Goal: Task Accomplishment & Management: Manage account settings

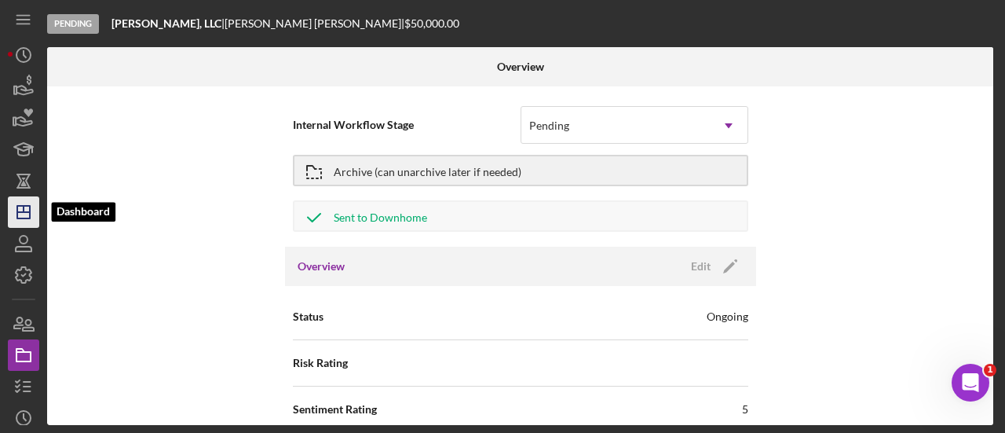
click at [24, 212] on line "button" at bounding box center [23, 212] width 13 height 0
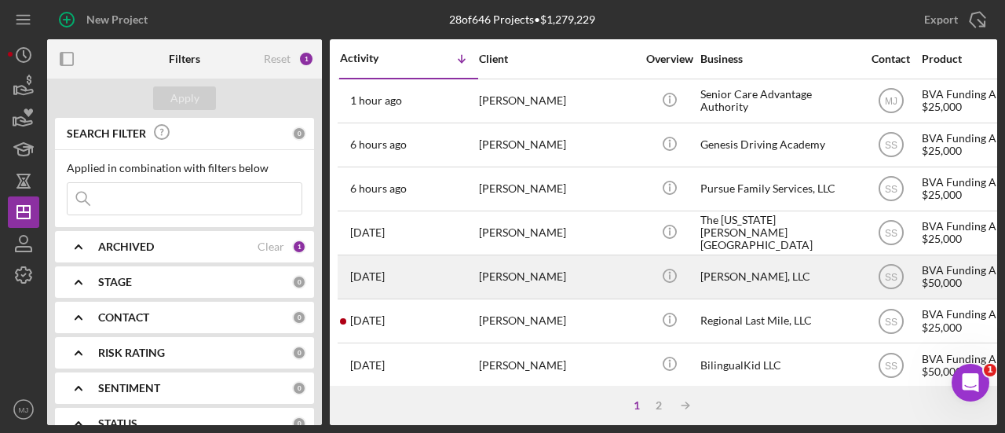
click at [535, 280] on div "[PERSON_NAME]" at bounding box center [557, 277] width 157 height 42
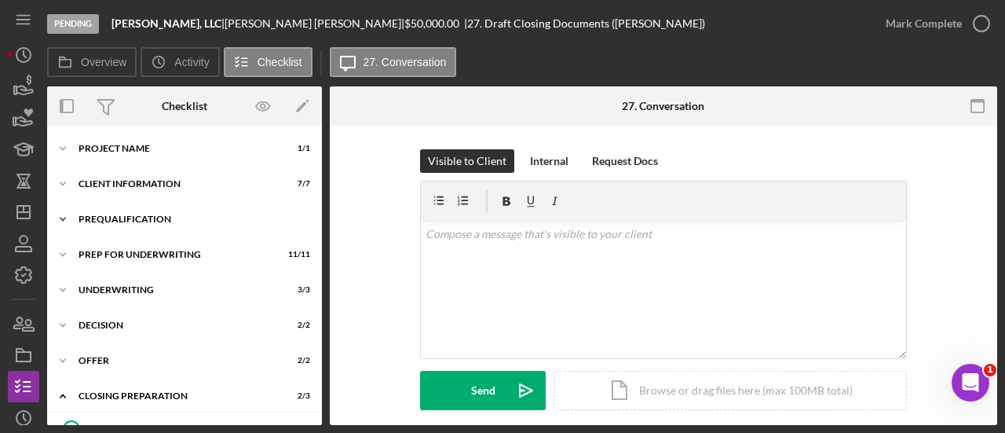
click at [144, 214] on div "Icon/Expander Prequalification 12 / 12" at bounding box center [184, 218] width 275 height 31
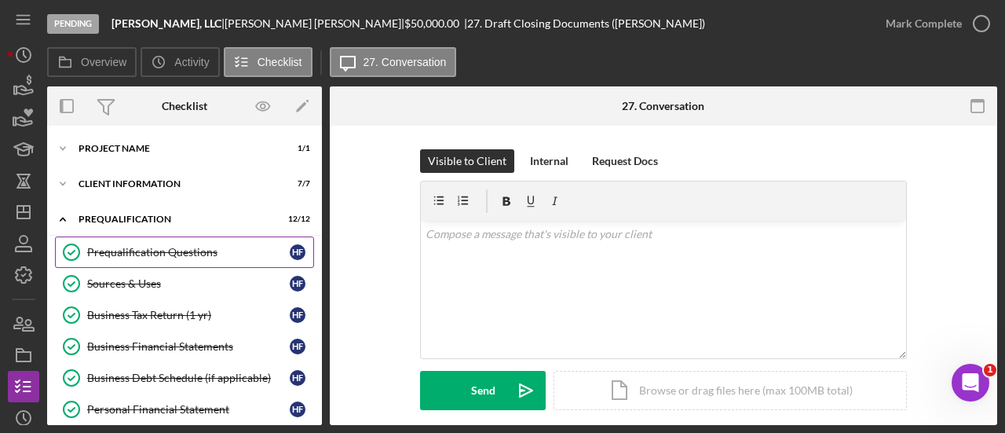
click at [144, 249] on div "Prequalification Questions" at bounding box center [188, 252] width 203 height 13
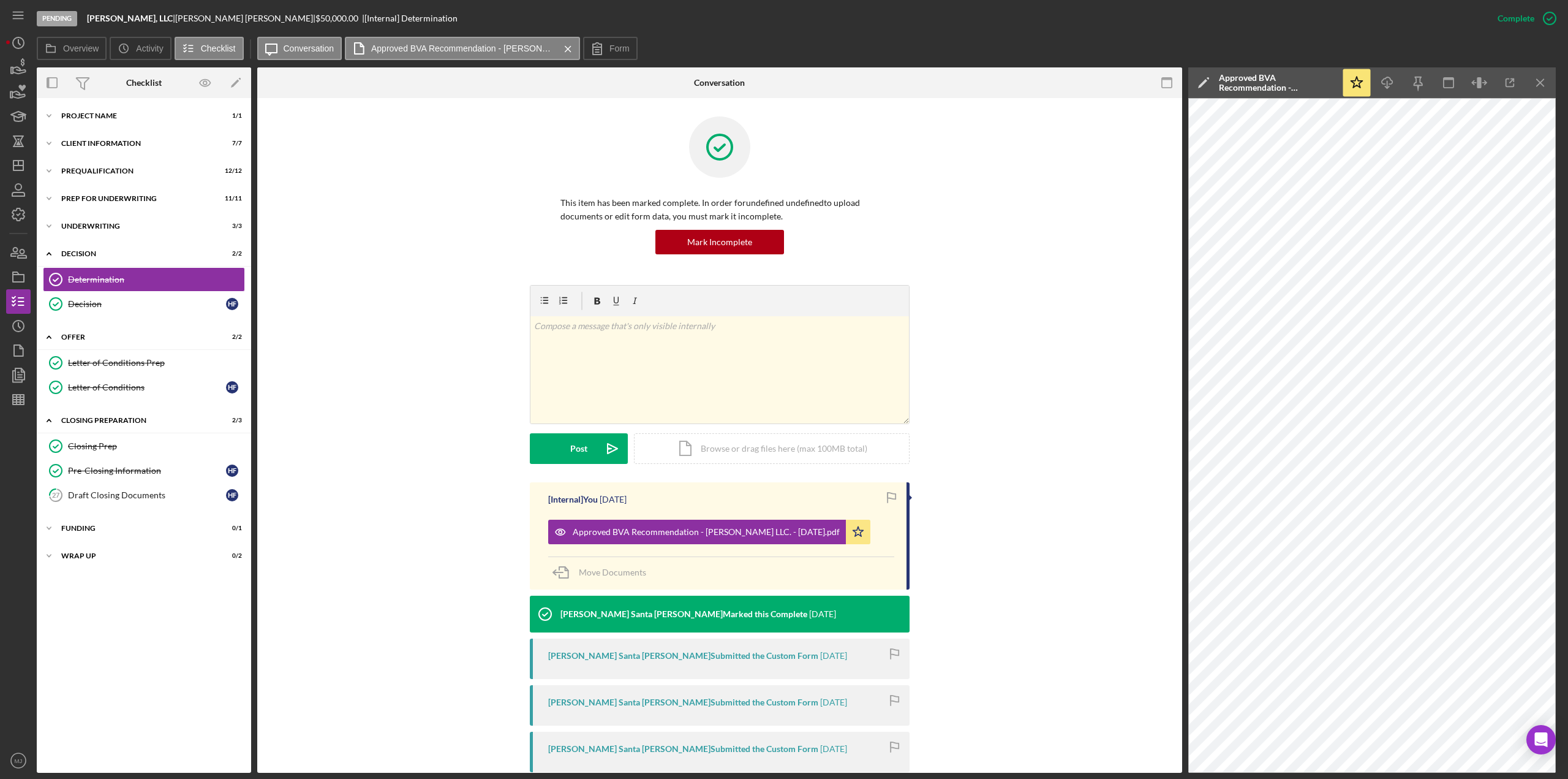
click at [79, 399] on div "Letter of Conditions Prep Letter of Conditions Prep Letter of Conditions Letter…" at bounding box center [144, 378] width 215 height 55
click at [81, 383] on div "Letter of Conditions" at bounding box center [147, 387] width 158 height 10
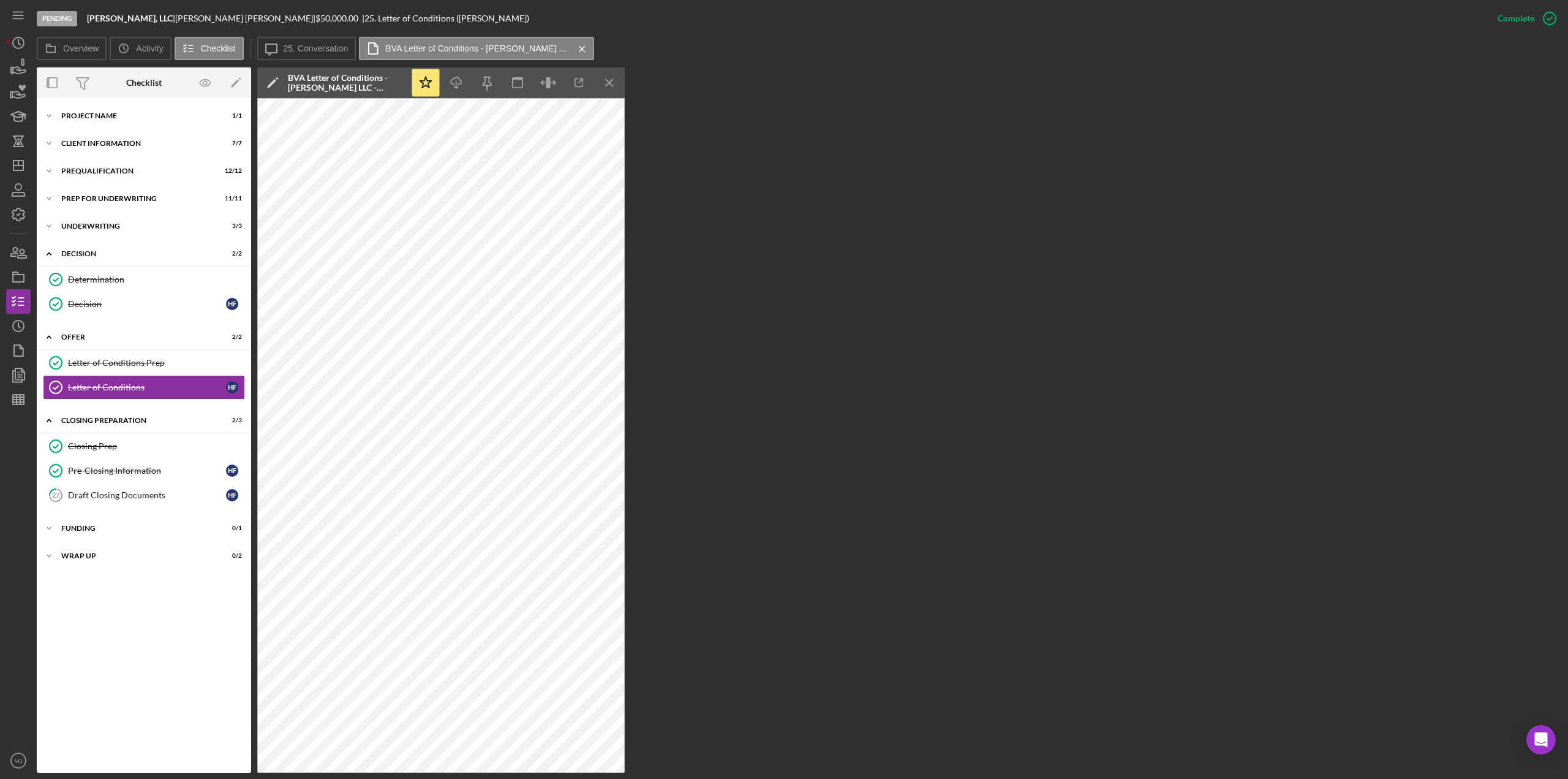
click at [612, 81] on icon "Icon/Menu Close" at bounding box center [609, 83] width 27 height 27
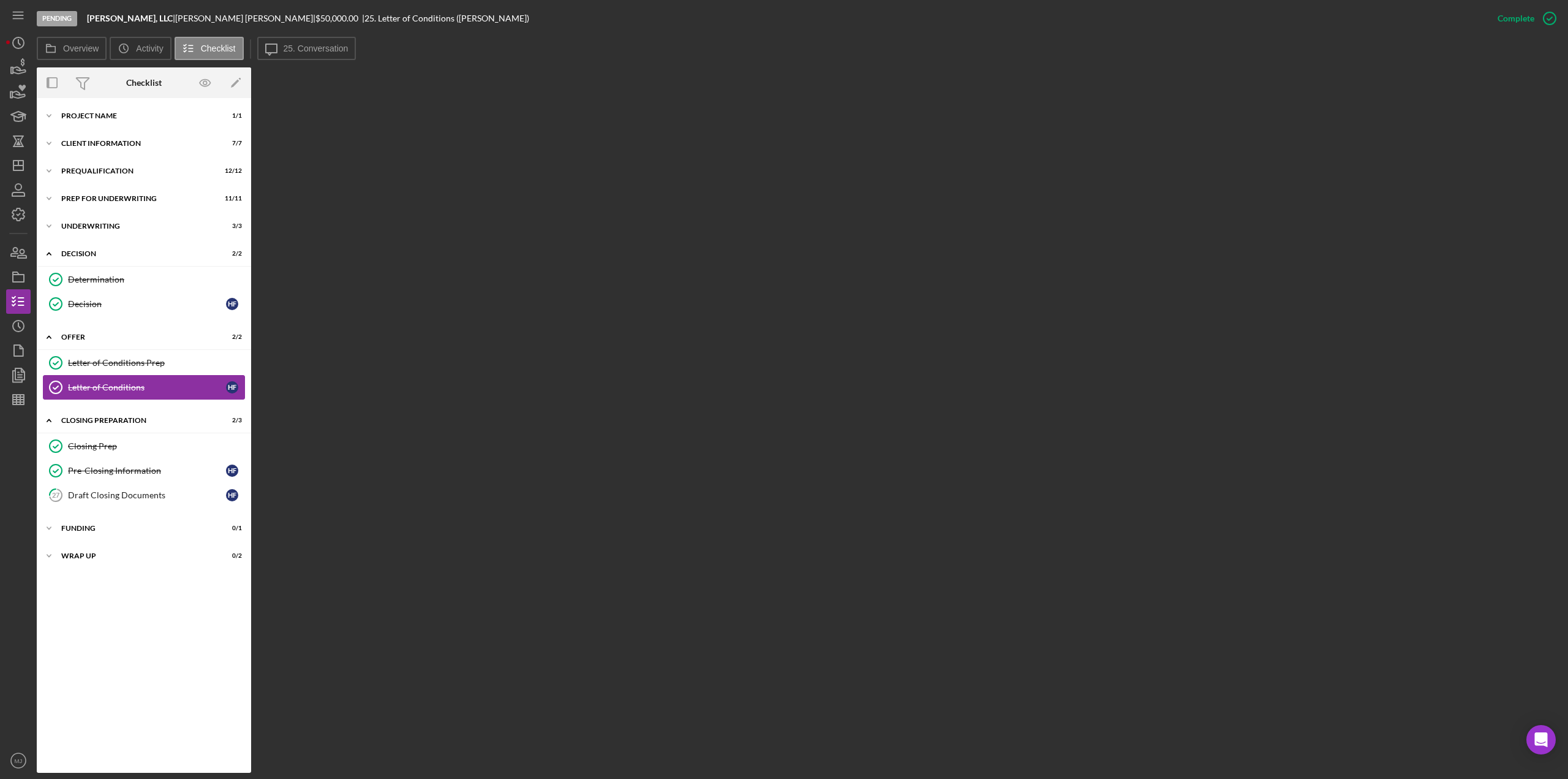
click at [125, 383] on div "Letter of Conditions" at bounding box center [147, 387] width 158 height 10
click at [294, 46] on label "25. Conversation" at bounding box center [316, 48] width 65 height 10
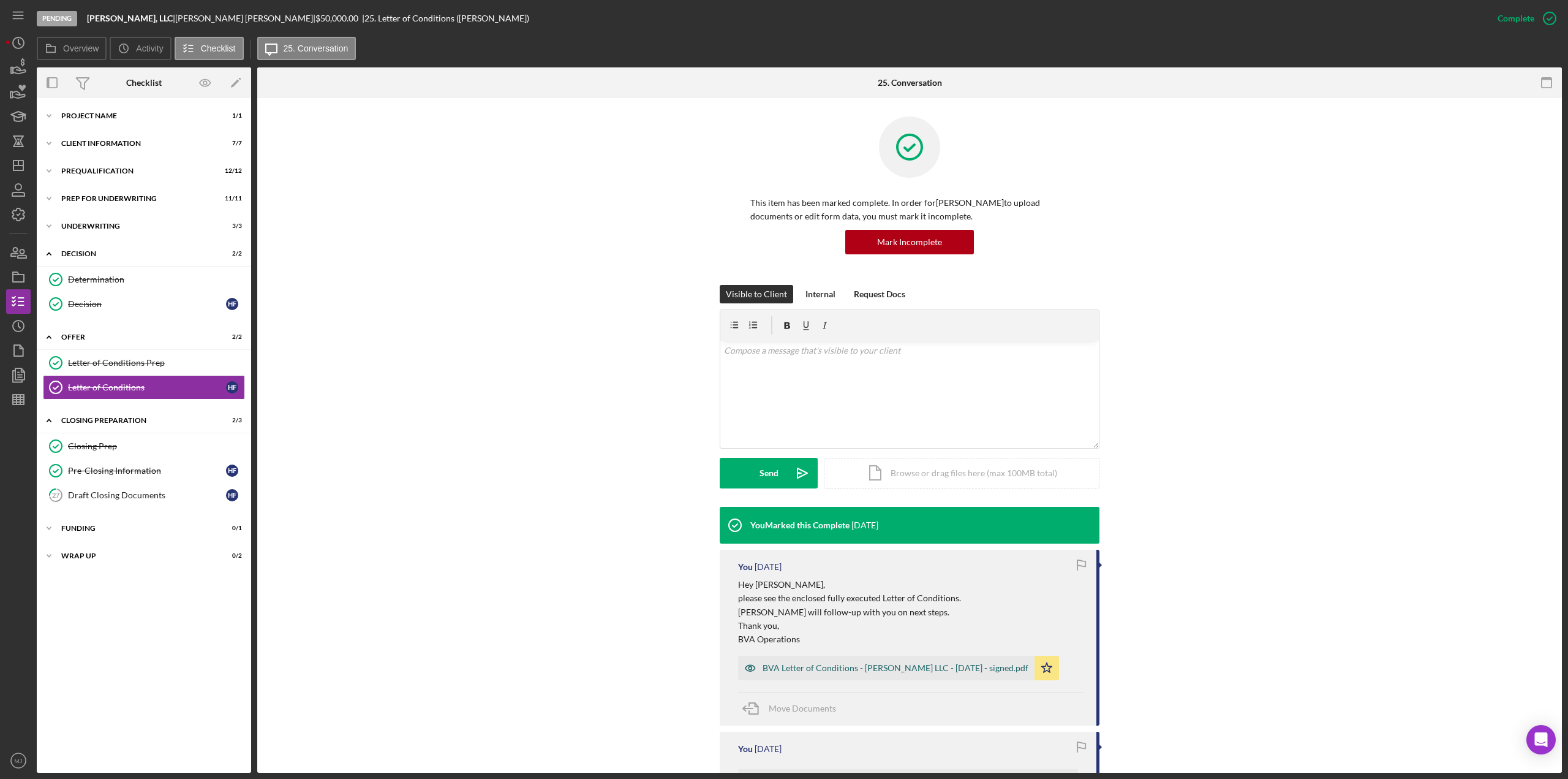
click at [895, 667] on div "BVA Letter of Conditions - [PERSON_NAME] LLC - [DATE] - signed.pdf" at bounding box center [896, 668] width 266 height 10
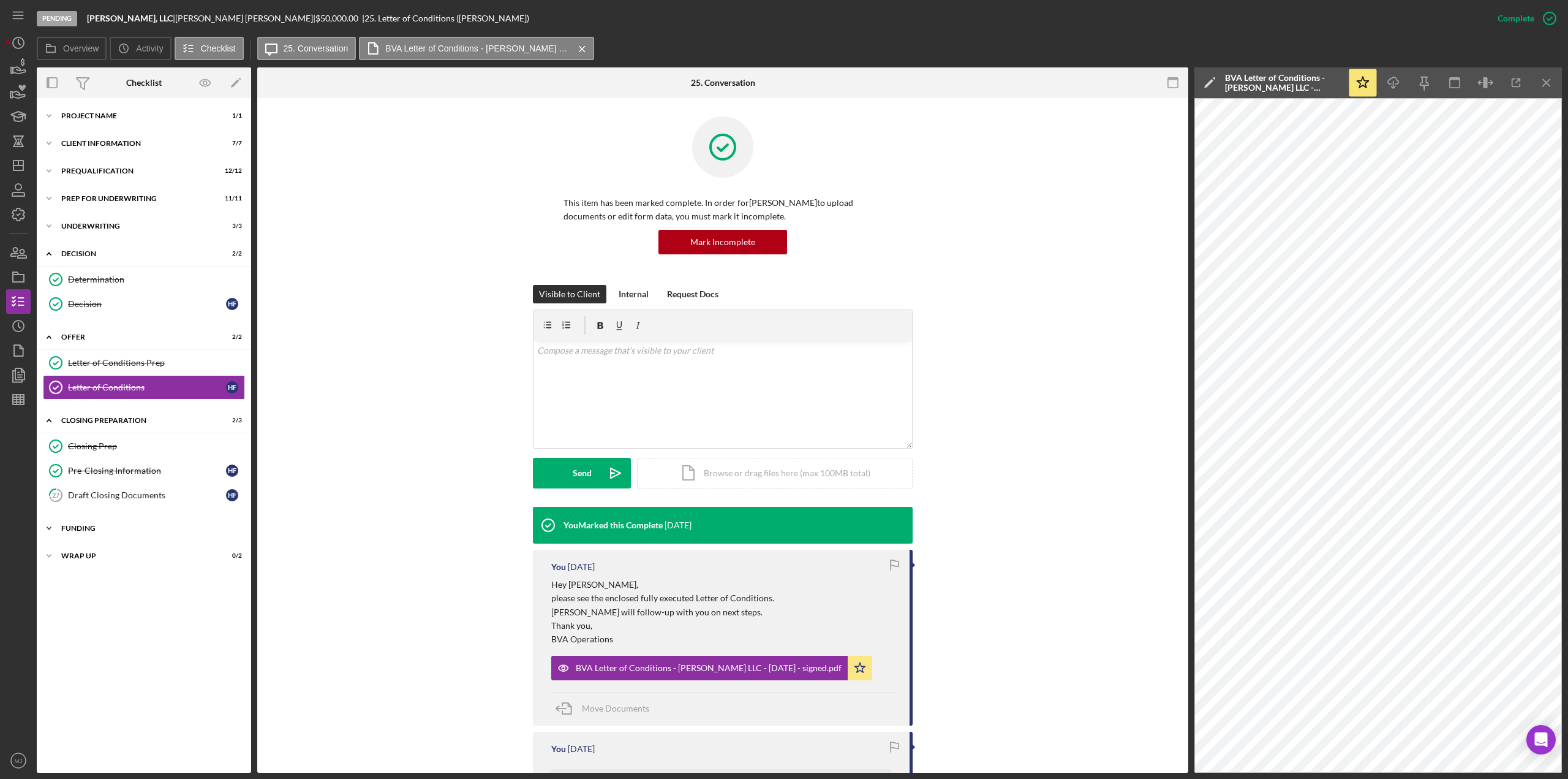
click at [87, 534] on div "Icon/Expander Funding 0 / 1" at bounding box center [144, 528] width 215 height 24
click at [95, 229] on div "Underwriting" at bounding box center [149, 226] width 175 height 7
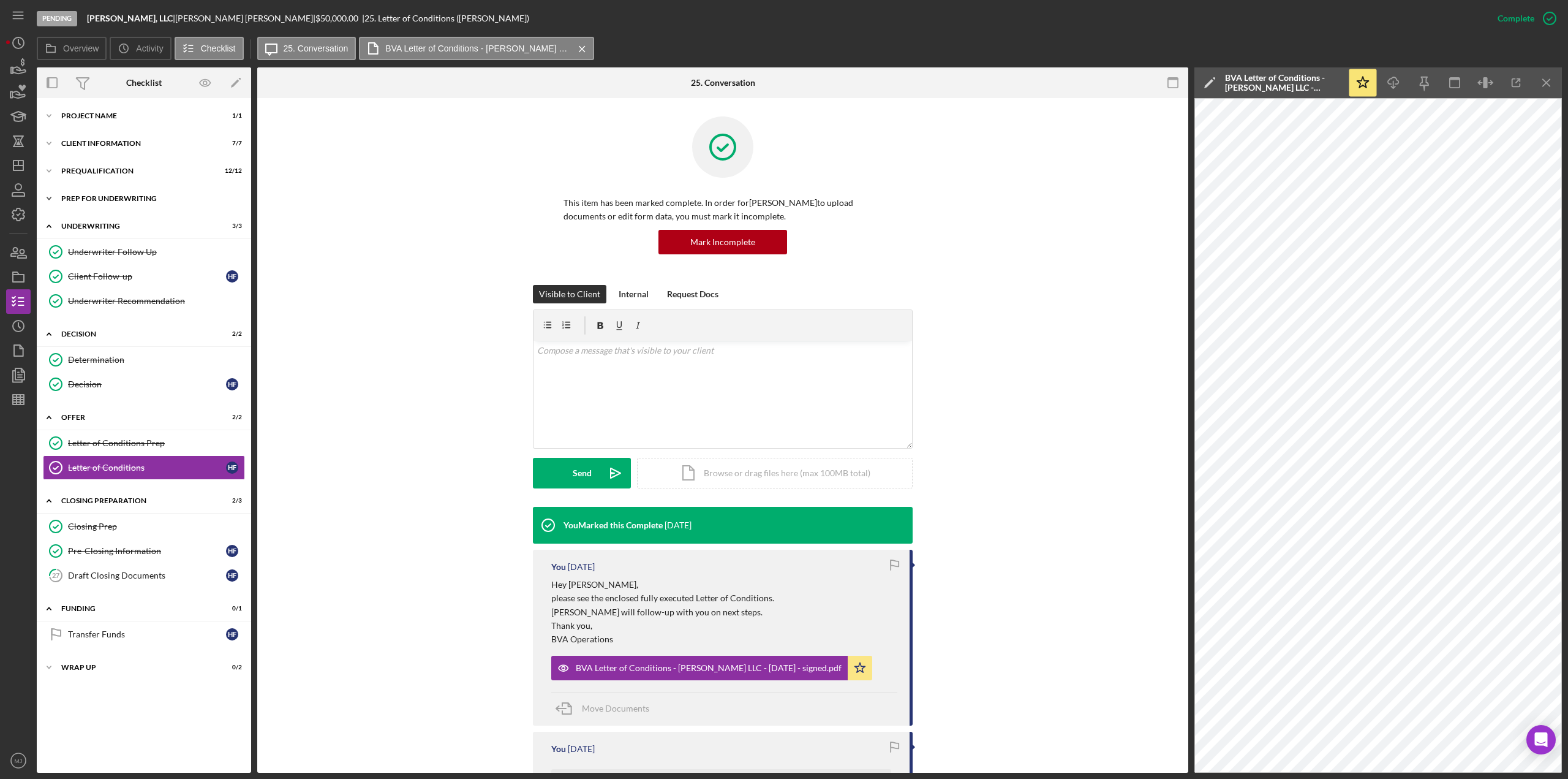
click at [98, 200] on div "Prep for Underwriting" at bounding box center [149, 198] width 175 height 7
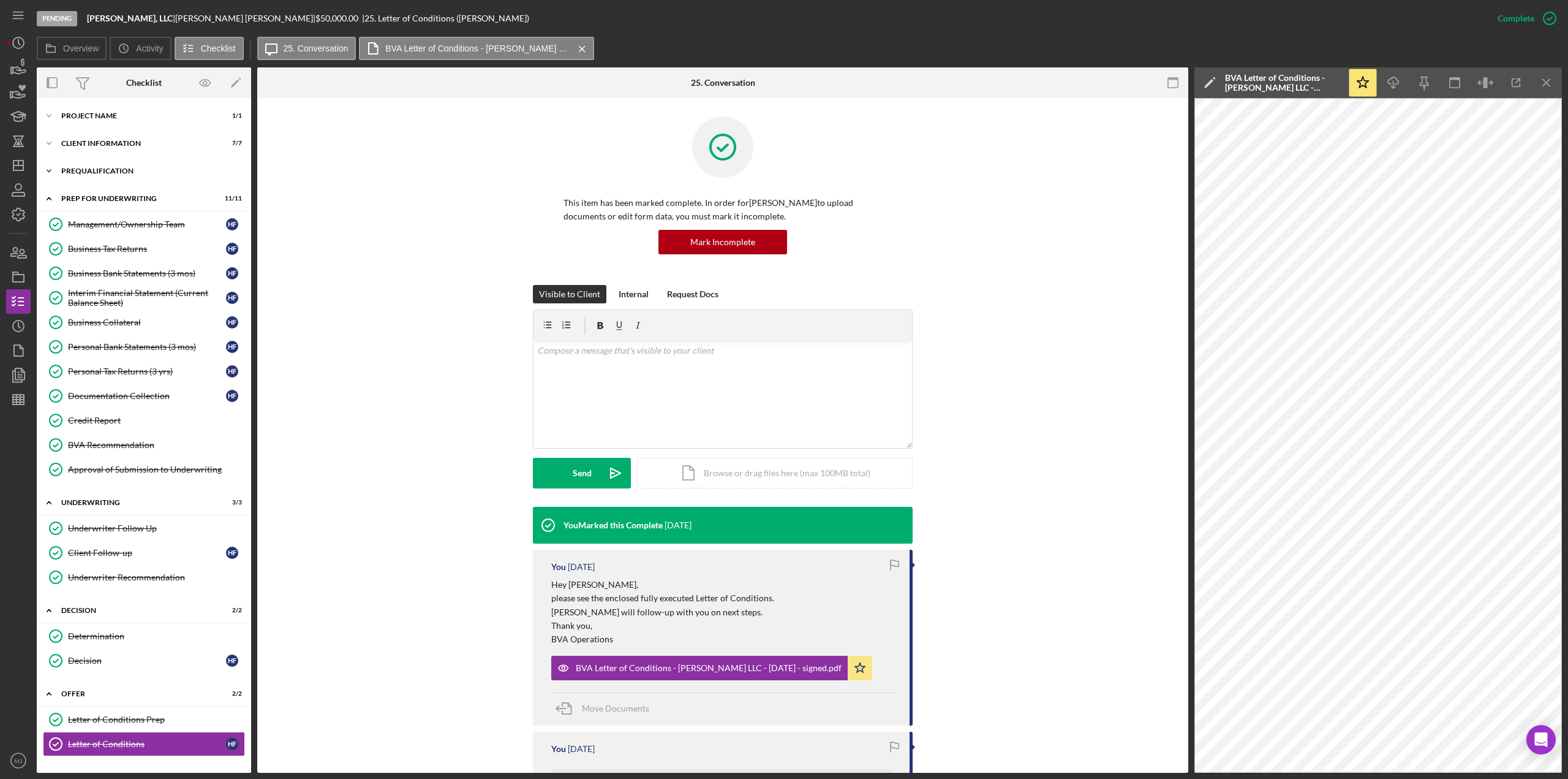
click at [105, 172] on div "Prequalification" at bounding box center [149, 170] width 175 height 7
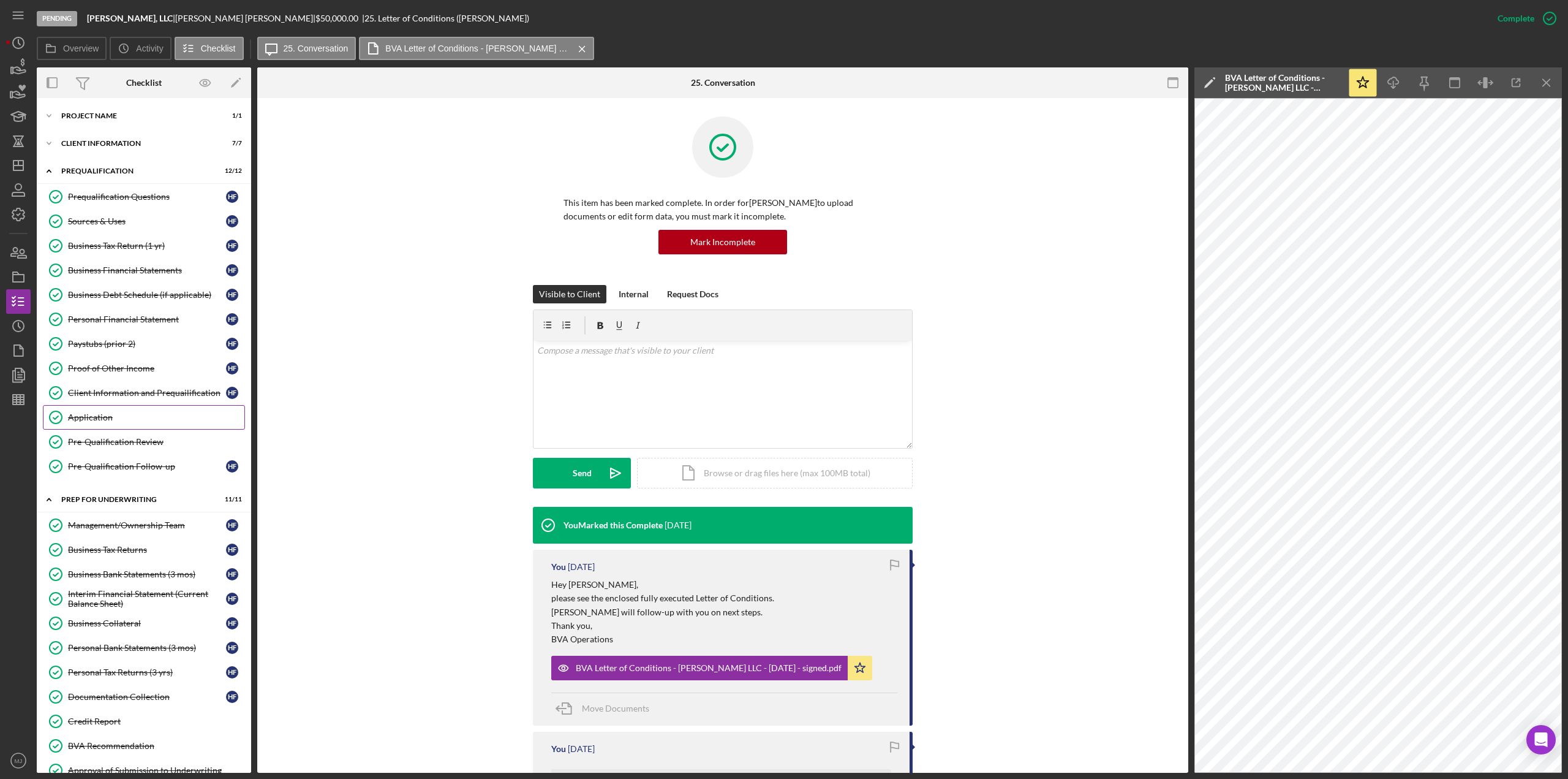
click at [89, 412] on div "Application" at bounding box center [156, 417] width 176 height 10
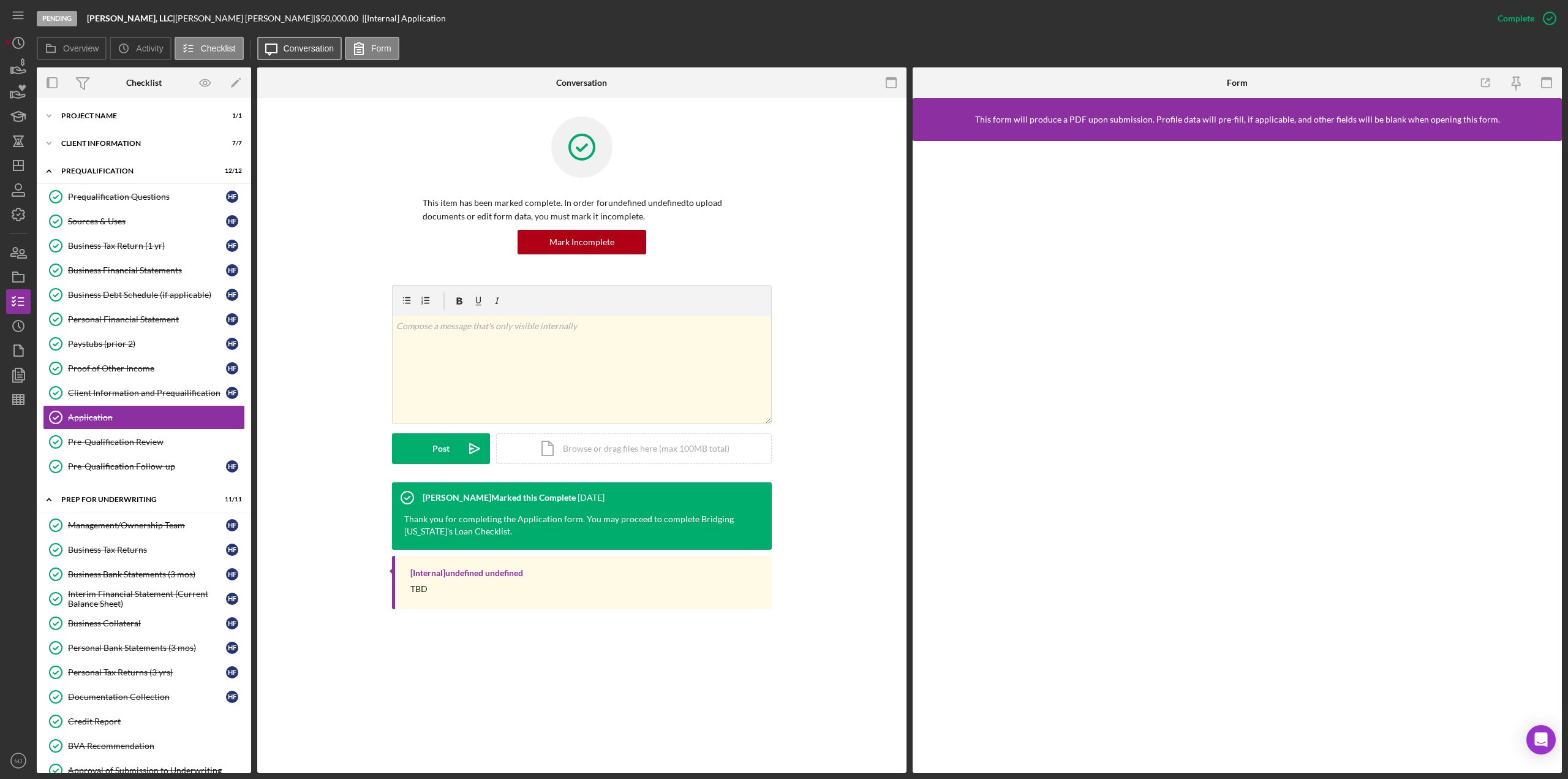
click at [316, 46] on label "Conversation" at bounding box center [309, 48] width 51 height 10
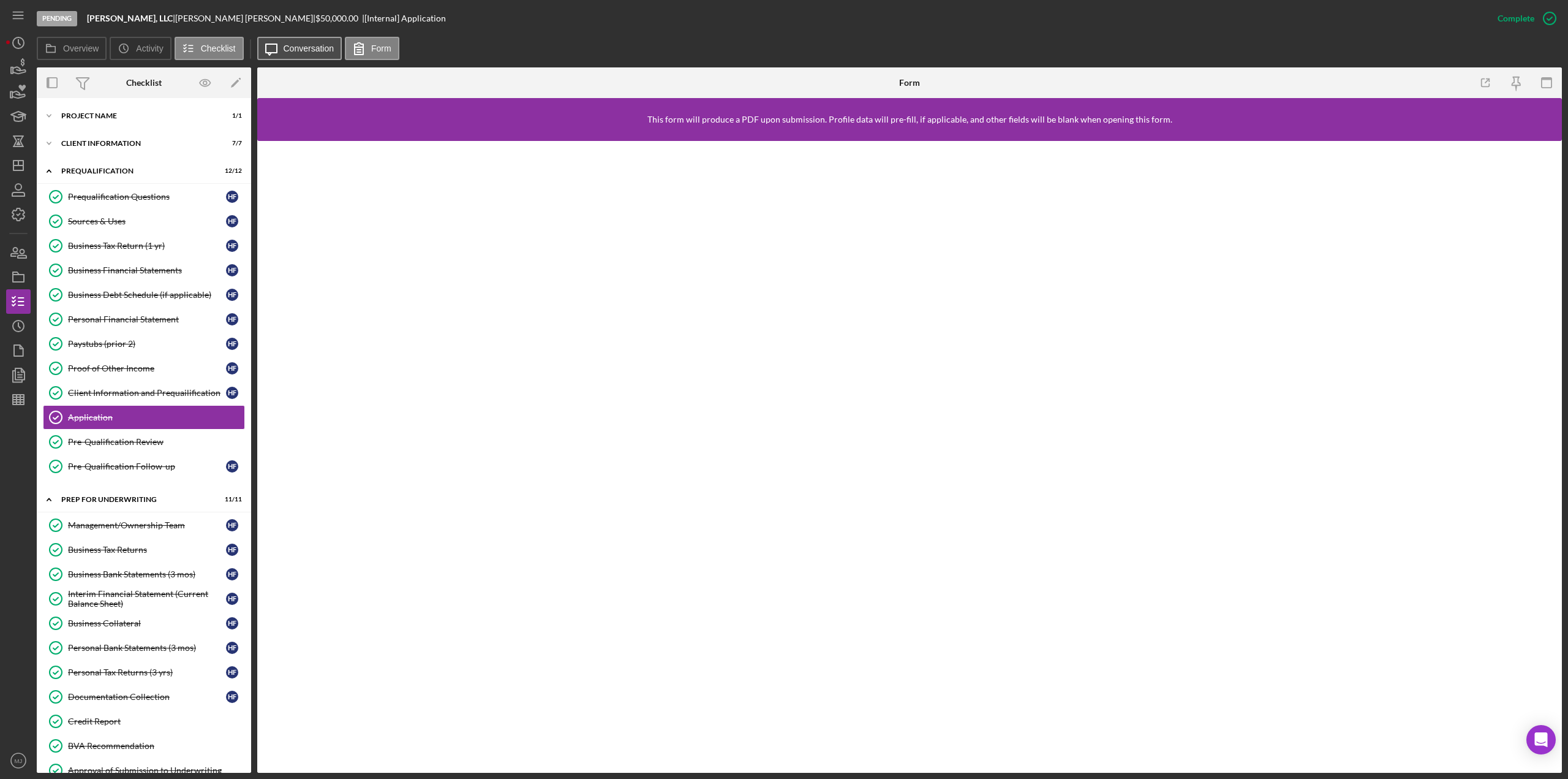
click at [318, 48] on label "Conversation" at bounding box center [309, 48] width 51 height 10
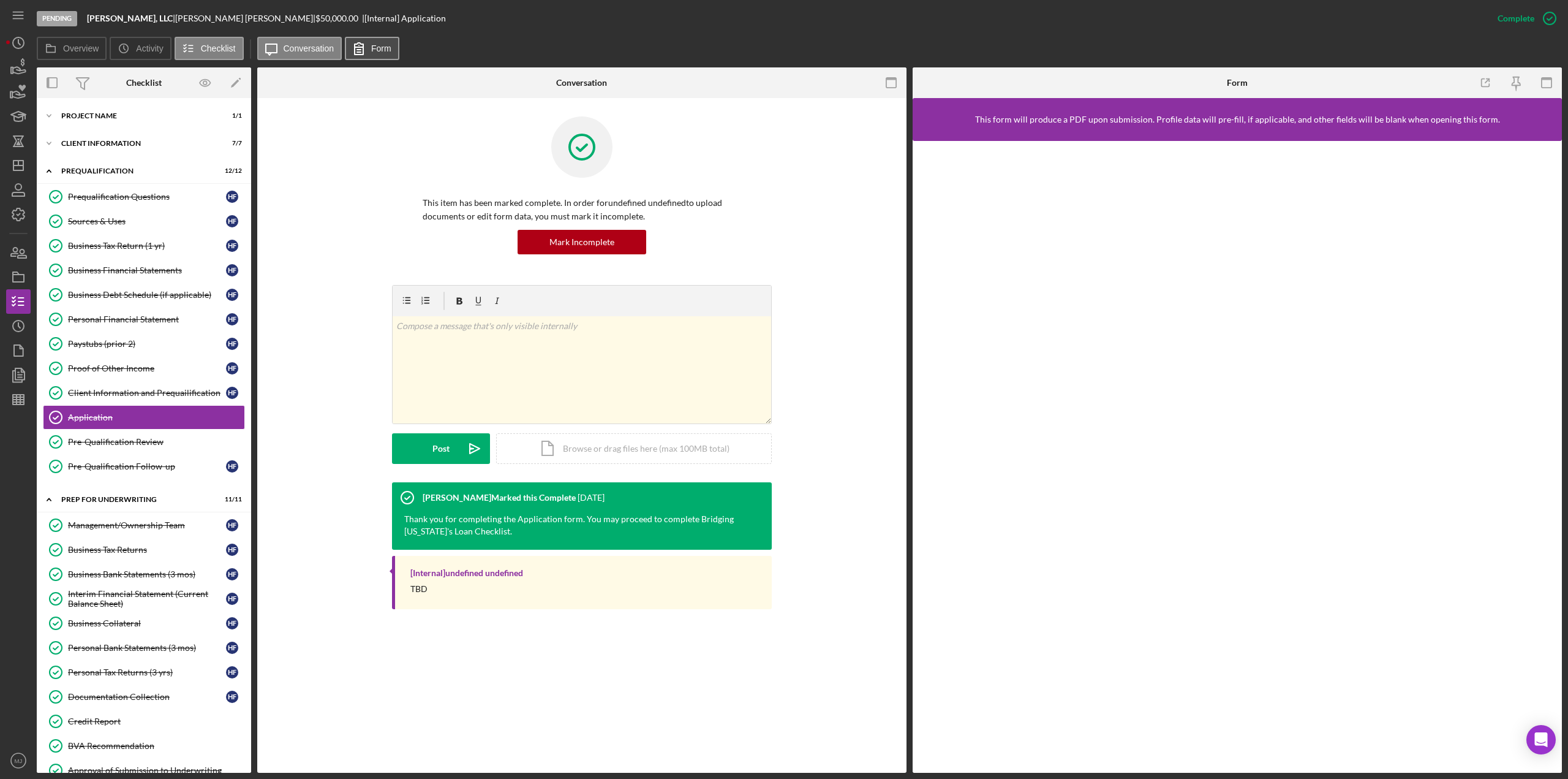
click at [371, 52] on label "Form" at bounding box center [381, 48] width 20 height 10
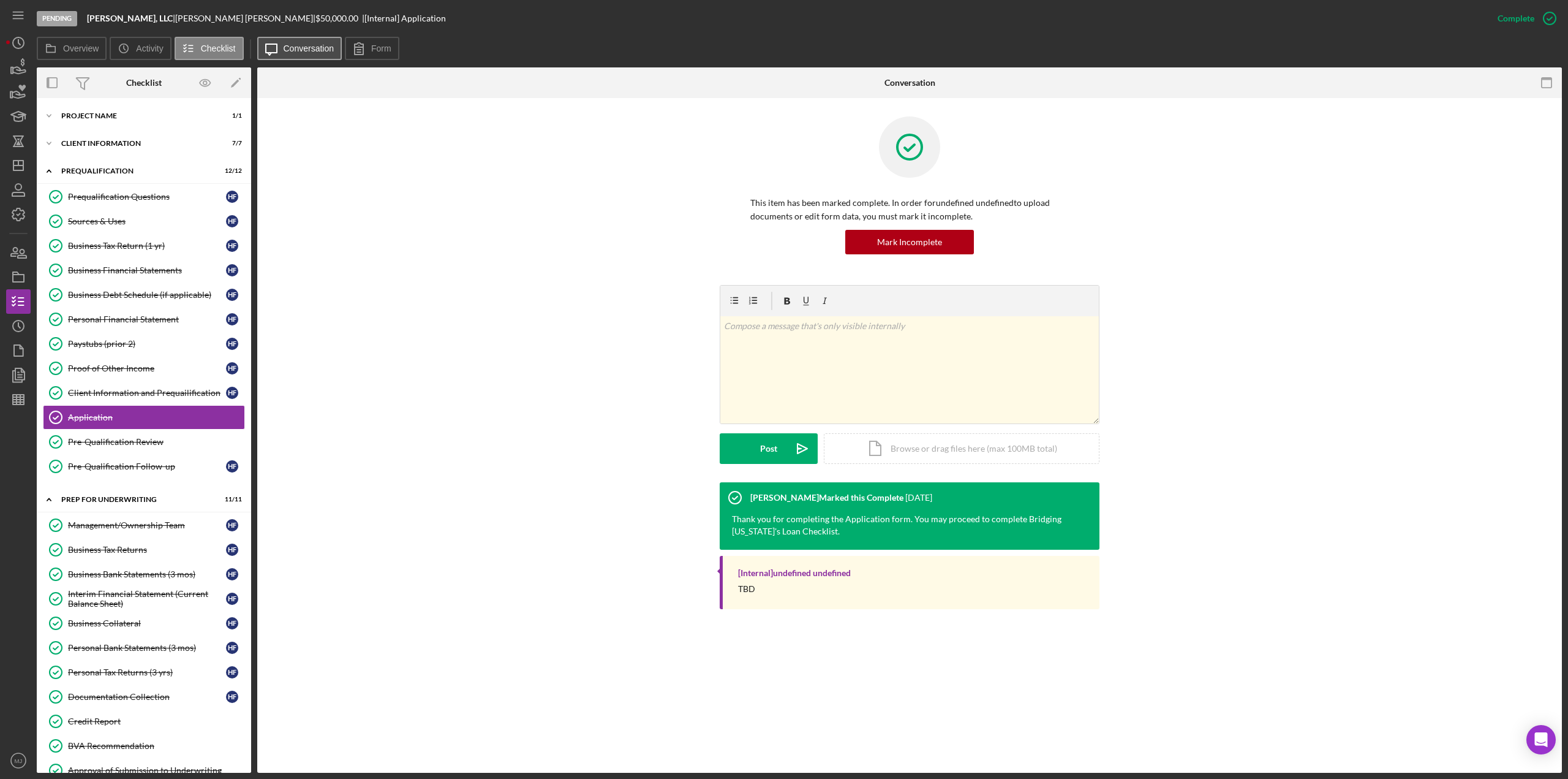
click at [307, 53] on button "Icon/Message Conversation" at bounding box center [300, 48] width 85 height 23
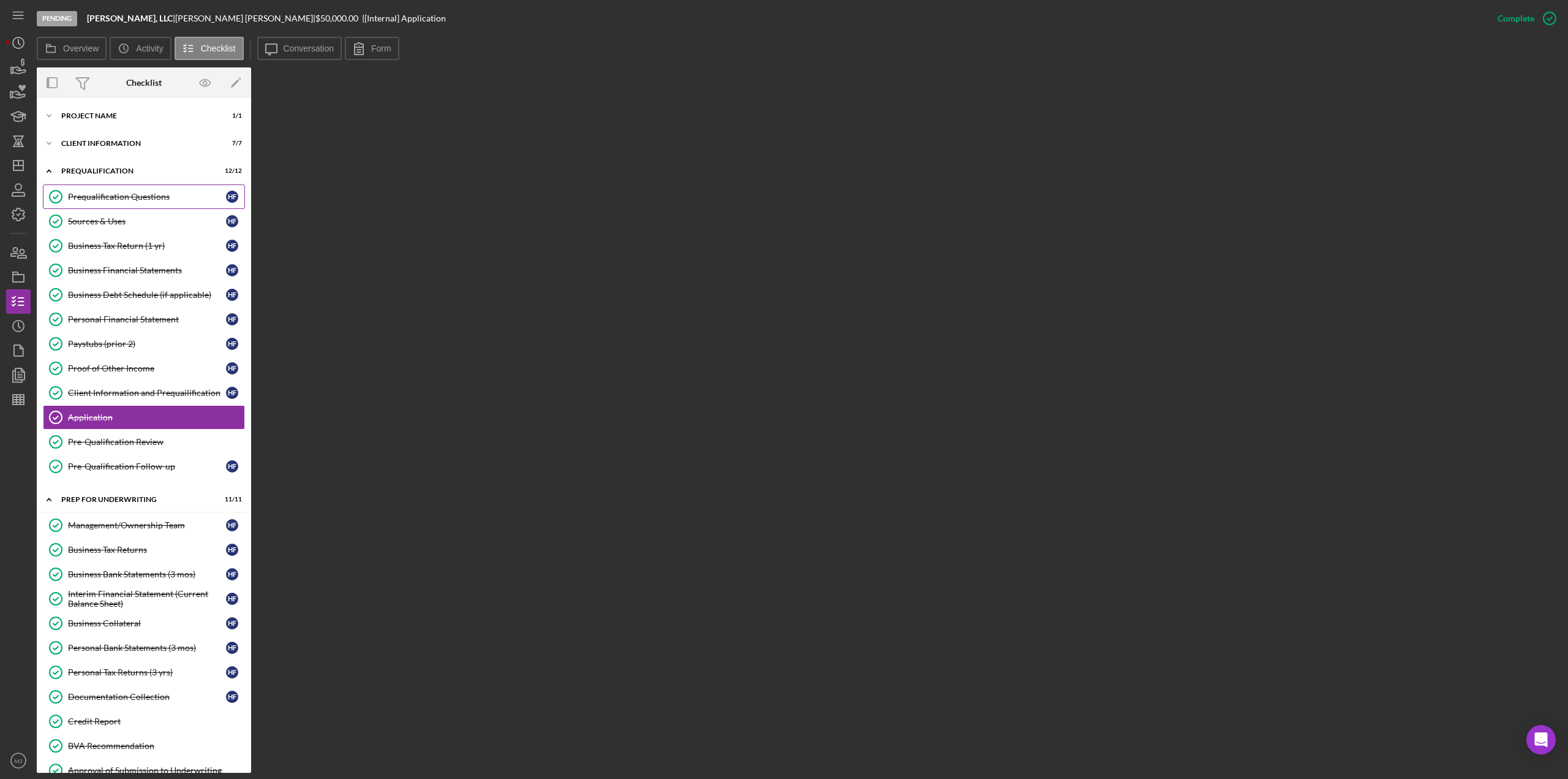
click at [131, 201] on div "Prequalification Questions" at bounding box center [147, 197] width 158 height 10
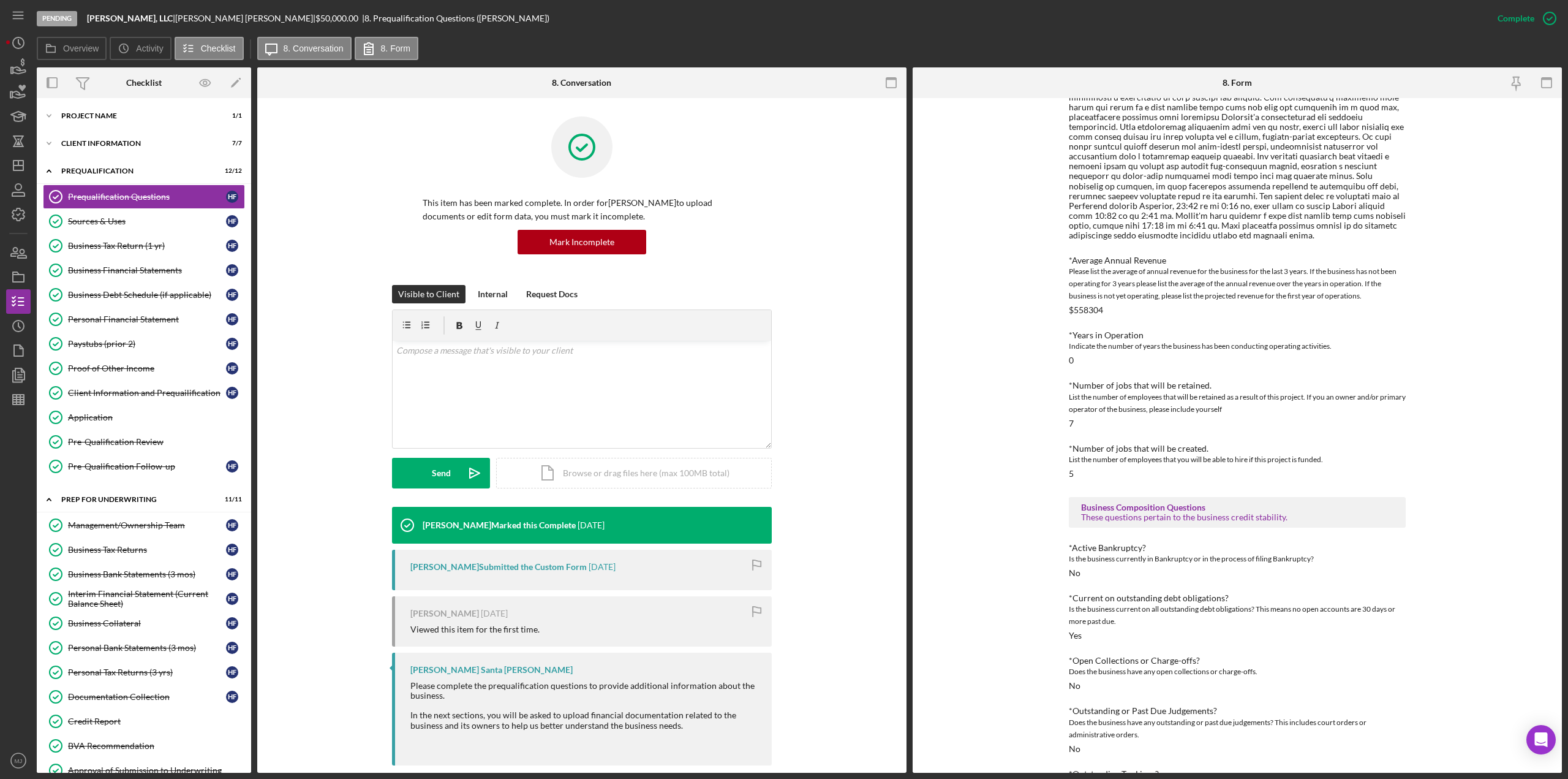
scroll to position [476, 0]
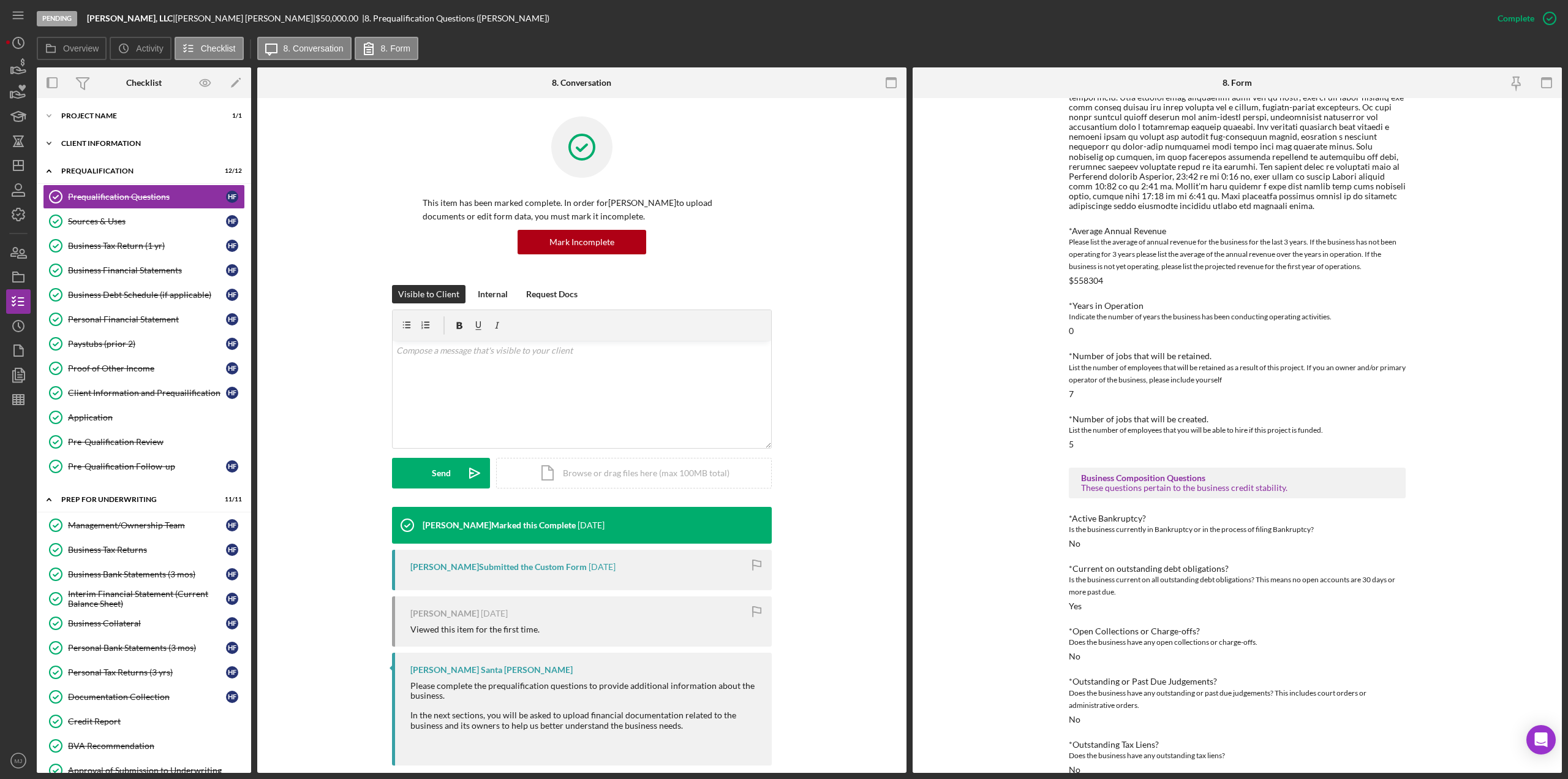
click at [107, 137] on div "Icon/Expander Client Information 7 / 7" at bounding box center [144, 143] width 215 height 24
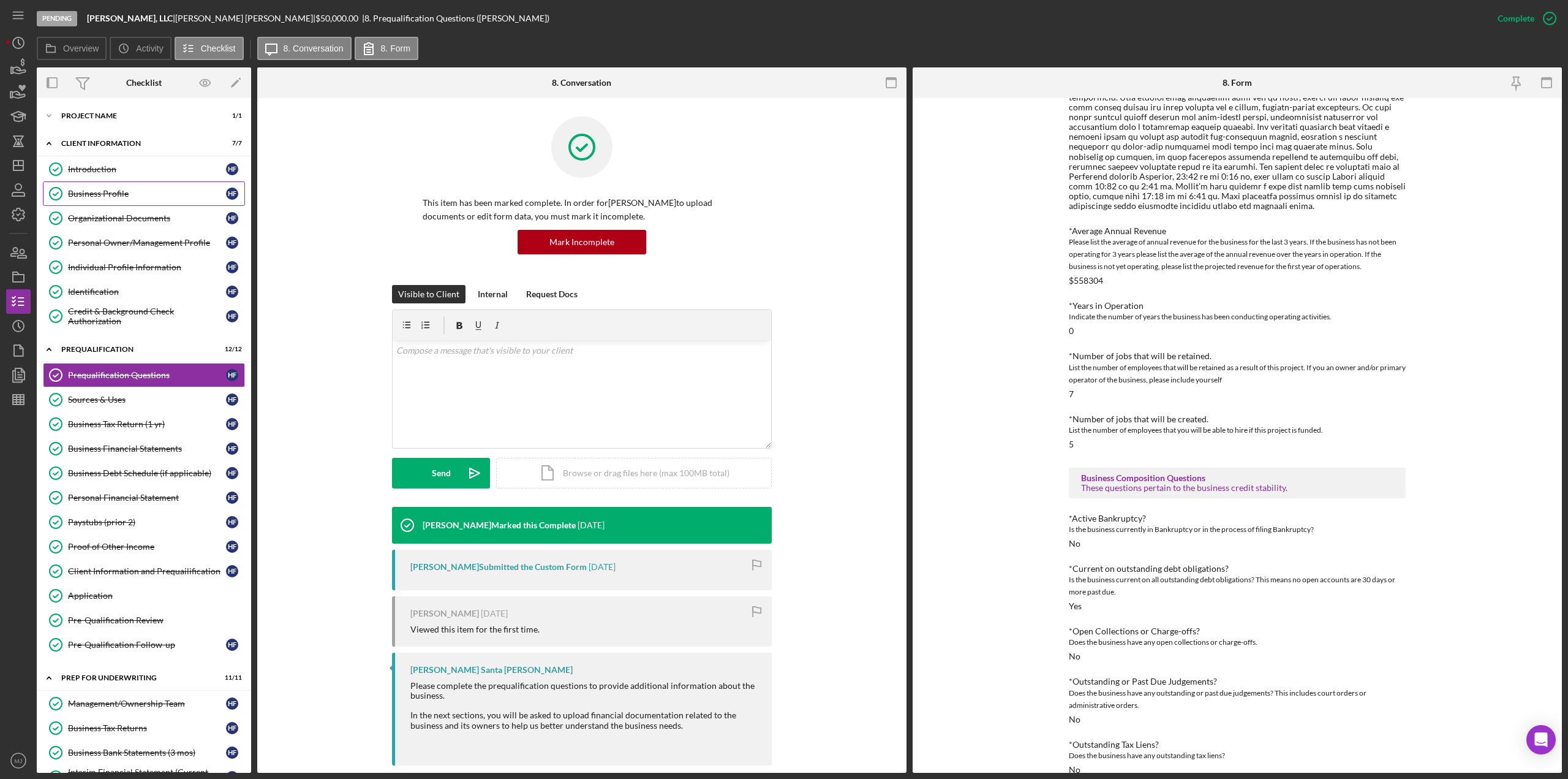
click at [114, 190] on div "Business Profile" at bounding box center [147, 194] width 158 height 10
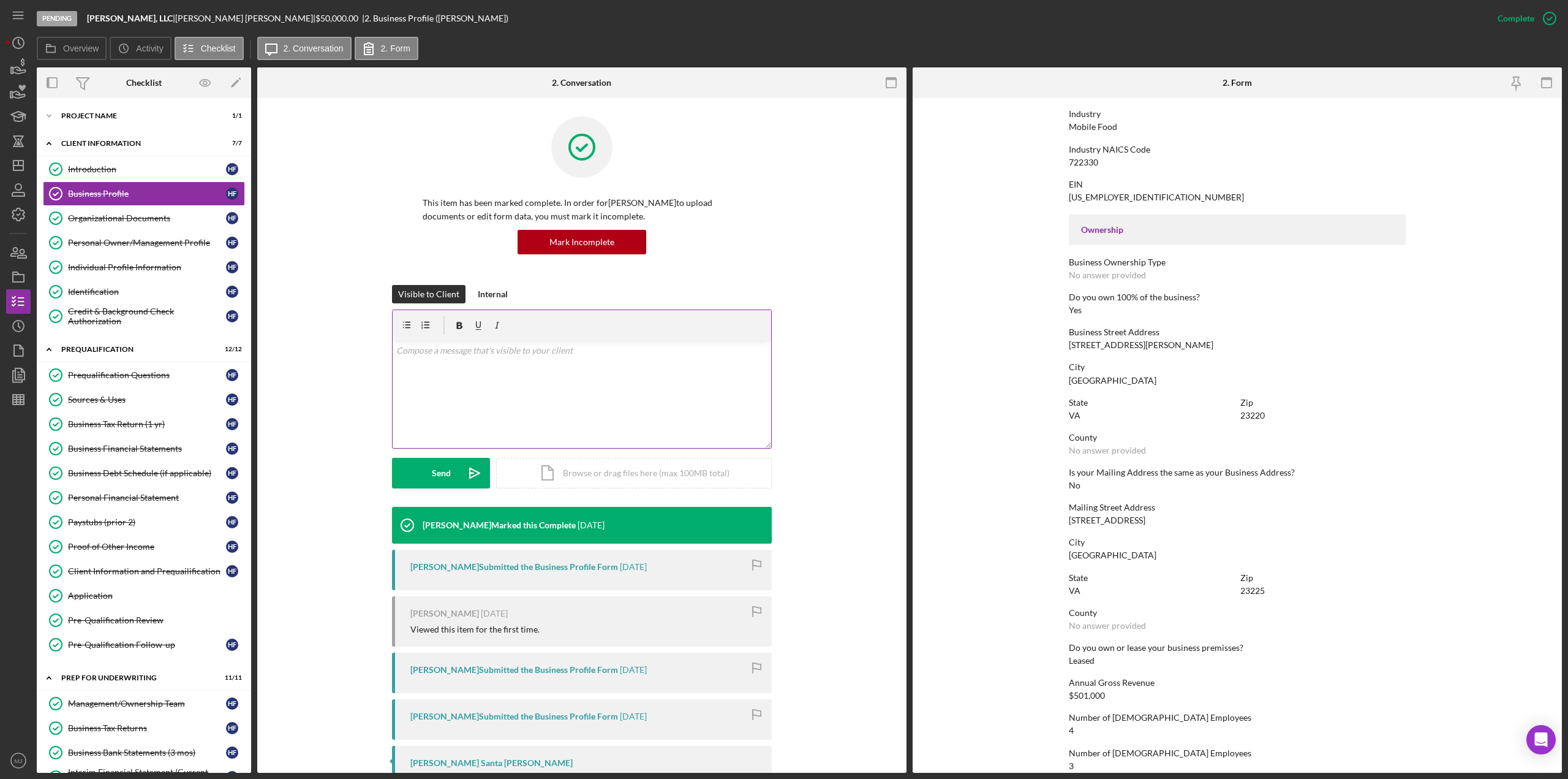
scroll to position [144, 0]
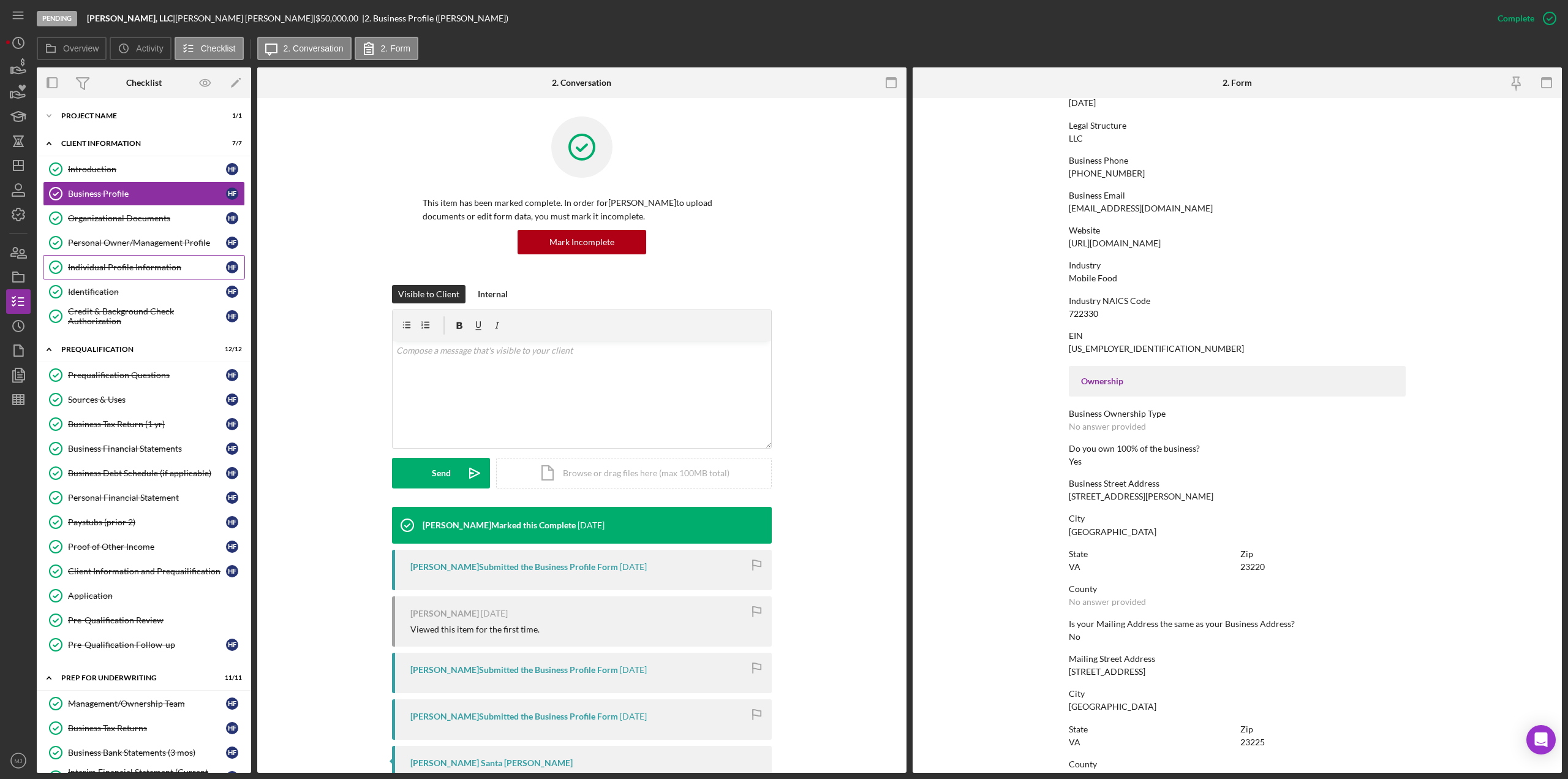
click at [112, 262] on div "Individual Profile Information" at bounding box center [147, 267] width 158 height 10
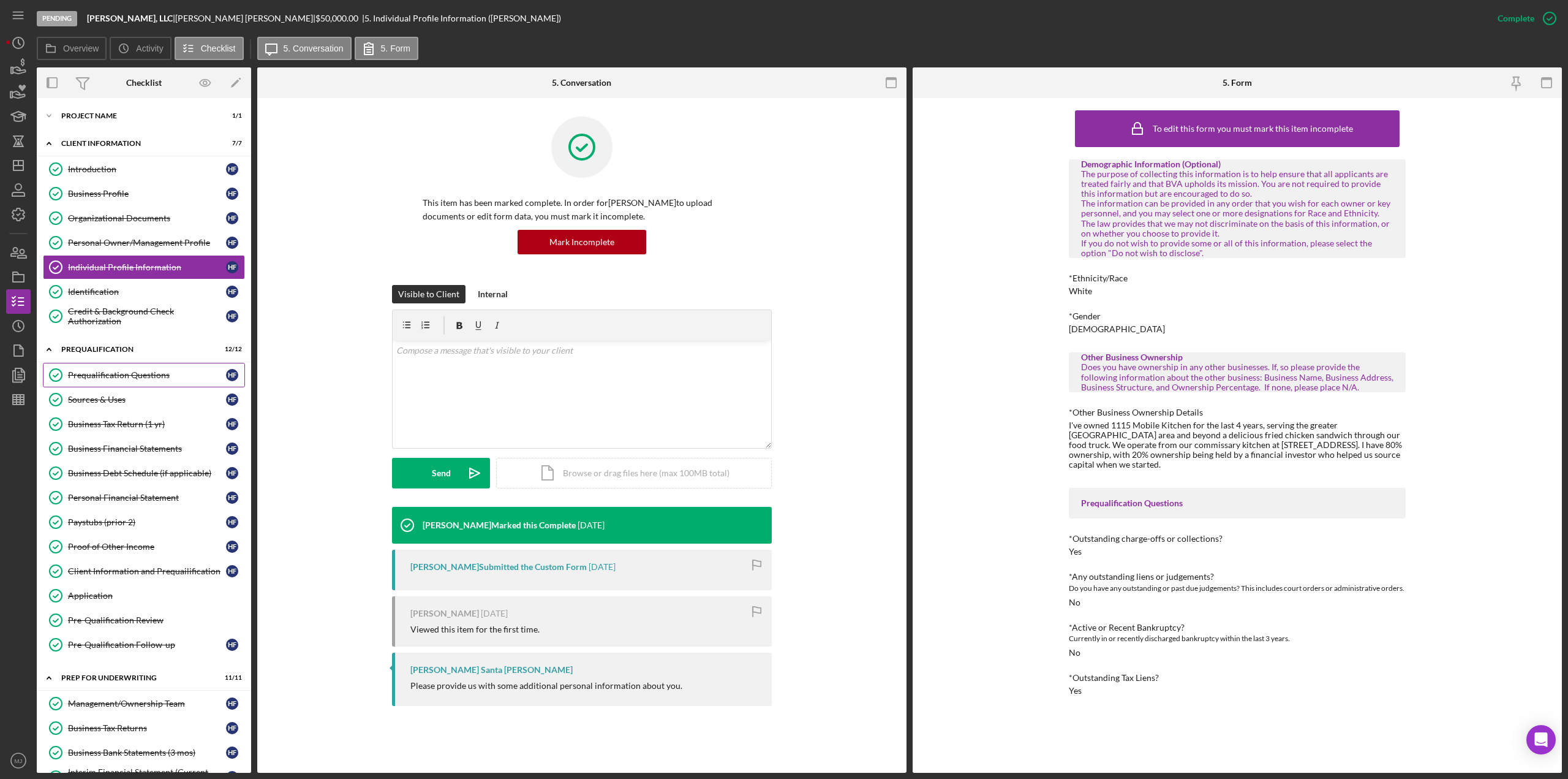
drag, startPoint x: 117, startPoint y: 366, endPoint x: 194, endPoint y: 372, distance: 77.2
click at [117, 370] on div "Prequalification Questions" at bounding box center [147, 375] width 158 height 10
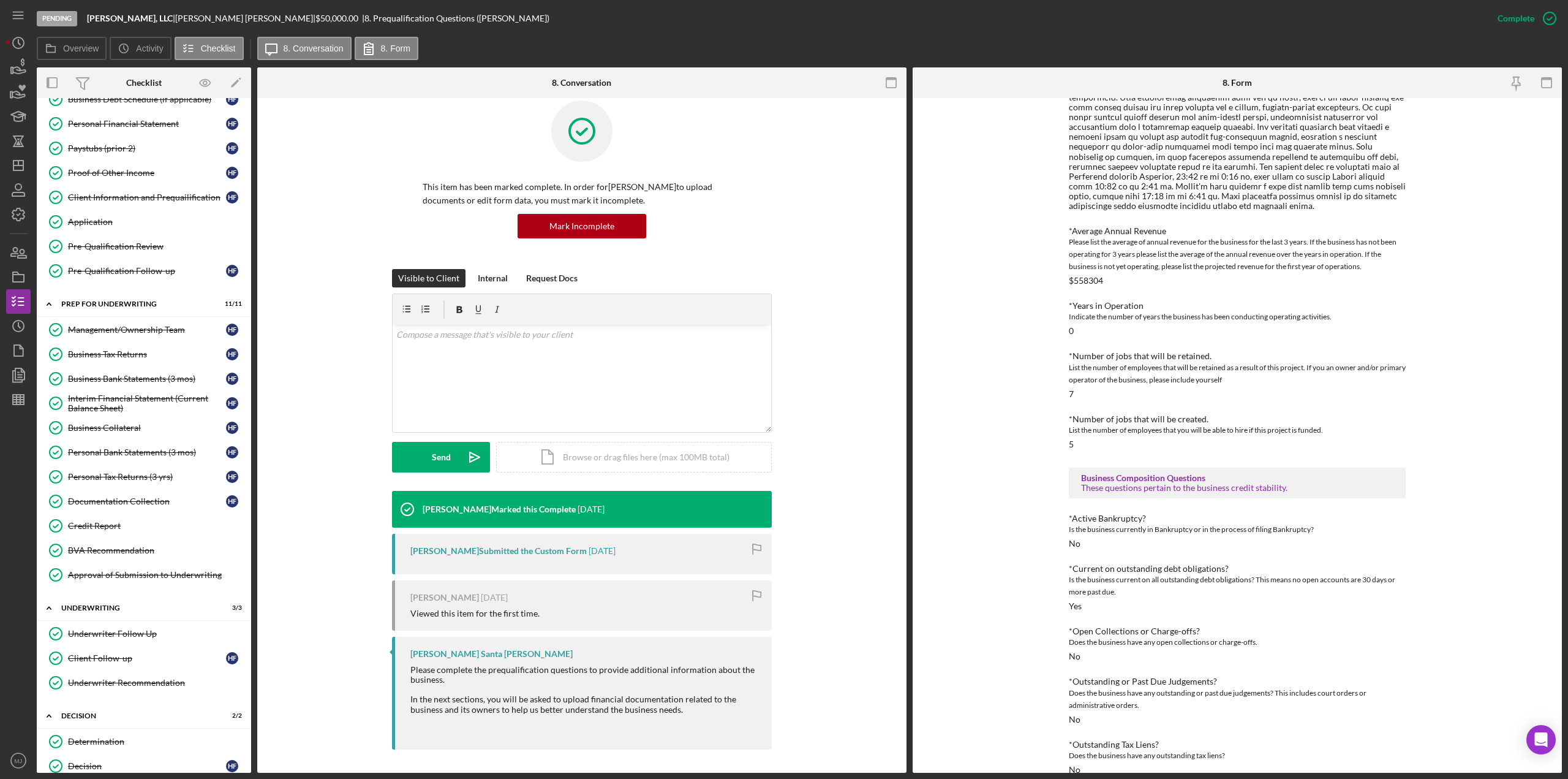
scroll to position [490, 0]
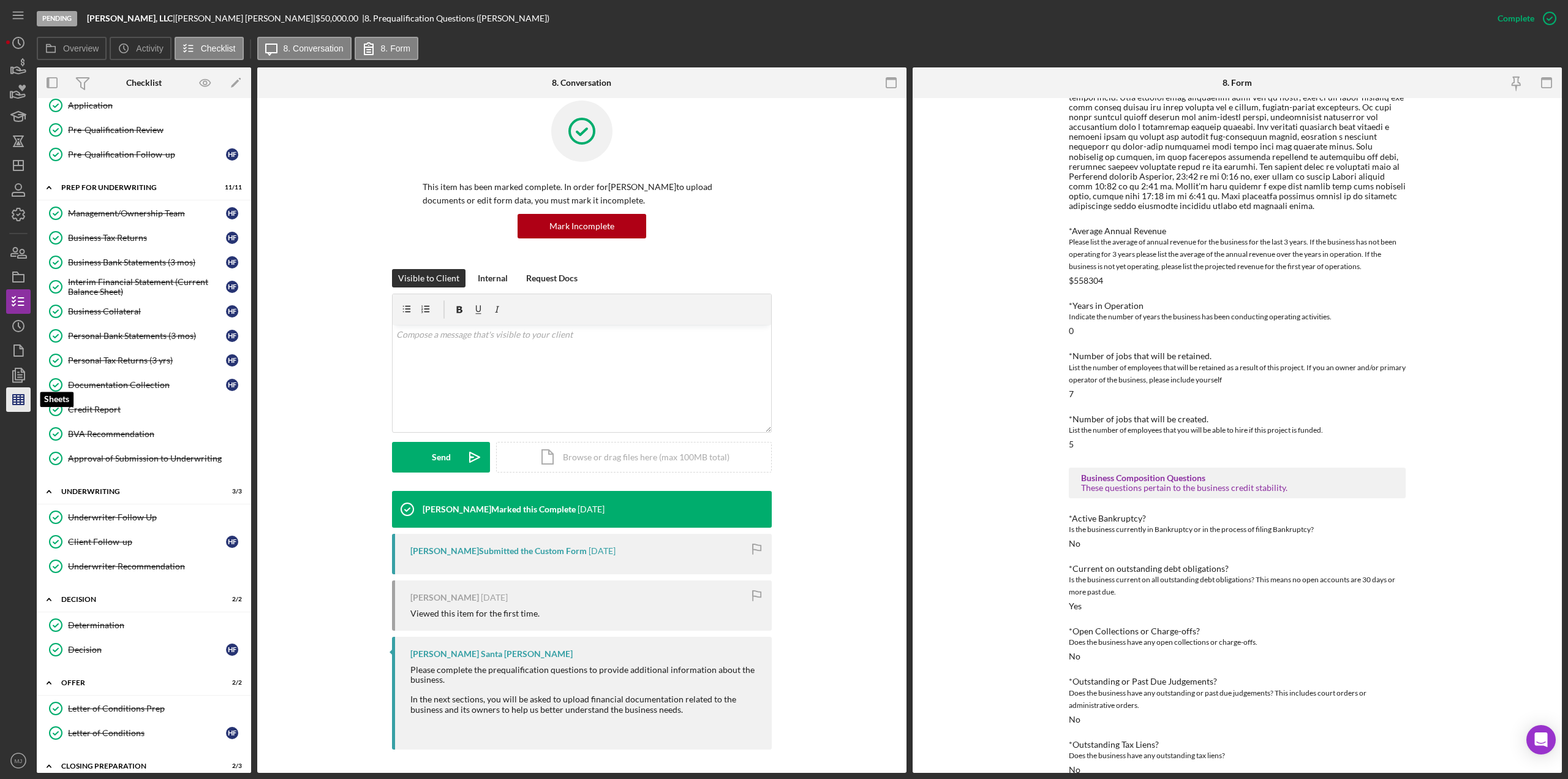
click at [19, 402] on line "button" at bounding box center [18, 402] width 11 height 0
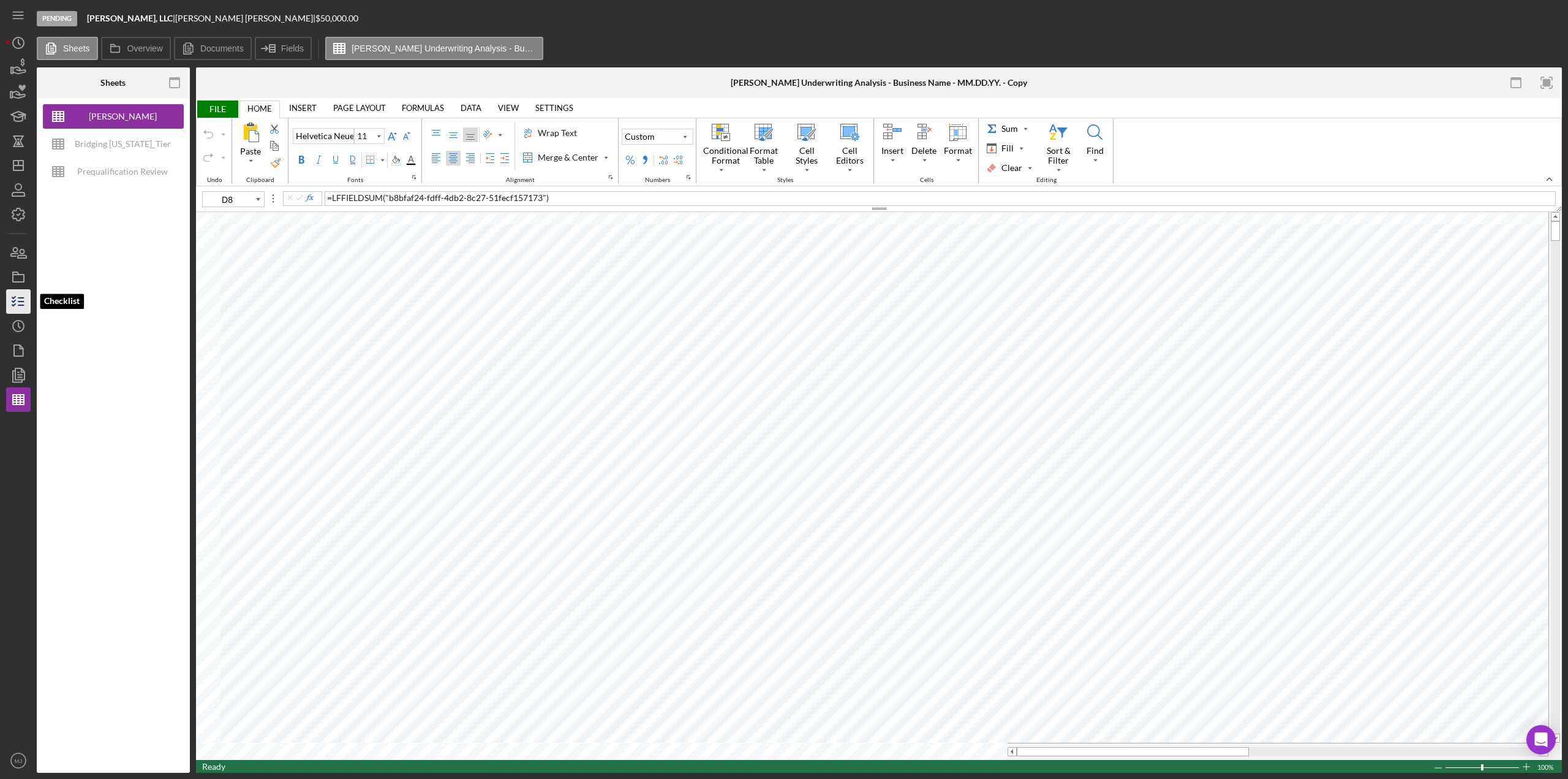
click at [16, 296] on icon "button" at bounding box center [18, 301] width 30 height 30
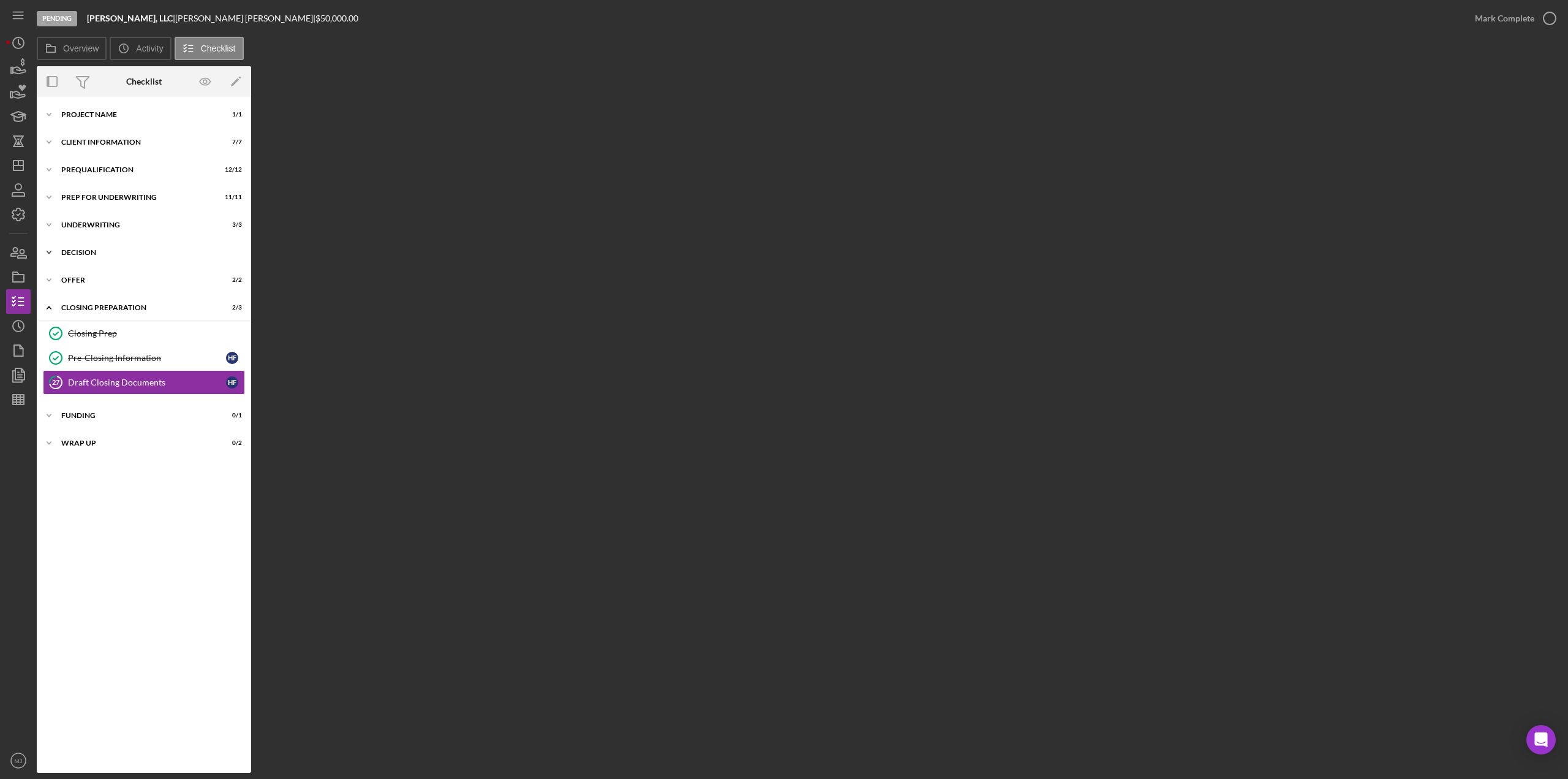
click at [75, 251] on div "Decision" at bounding box center [149, 252] width 175 height 7
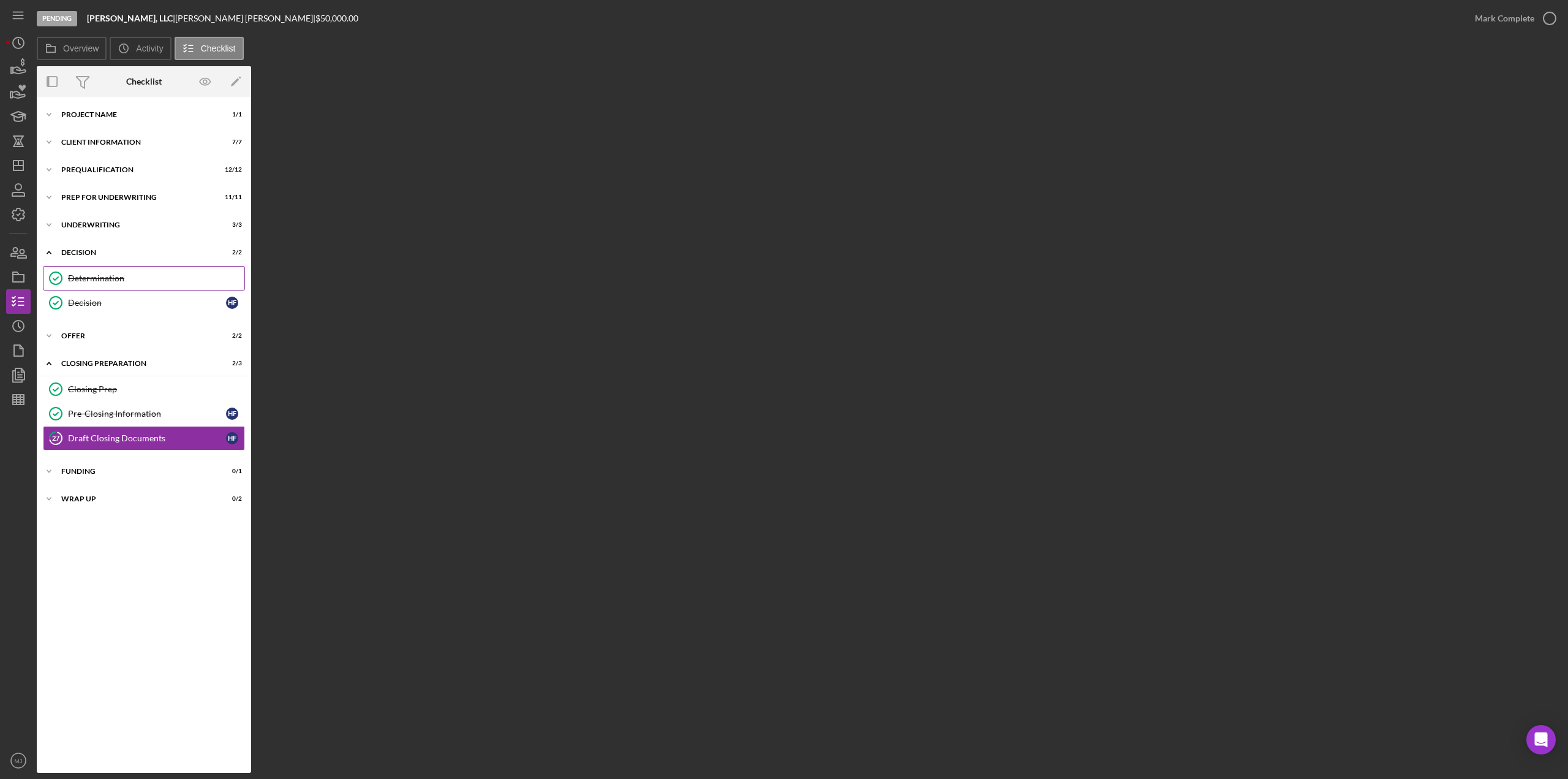
click at [82, 284] on link "Determination Determination" at bounding box center [144, 278] width 202 height 24
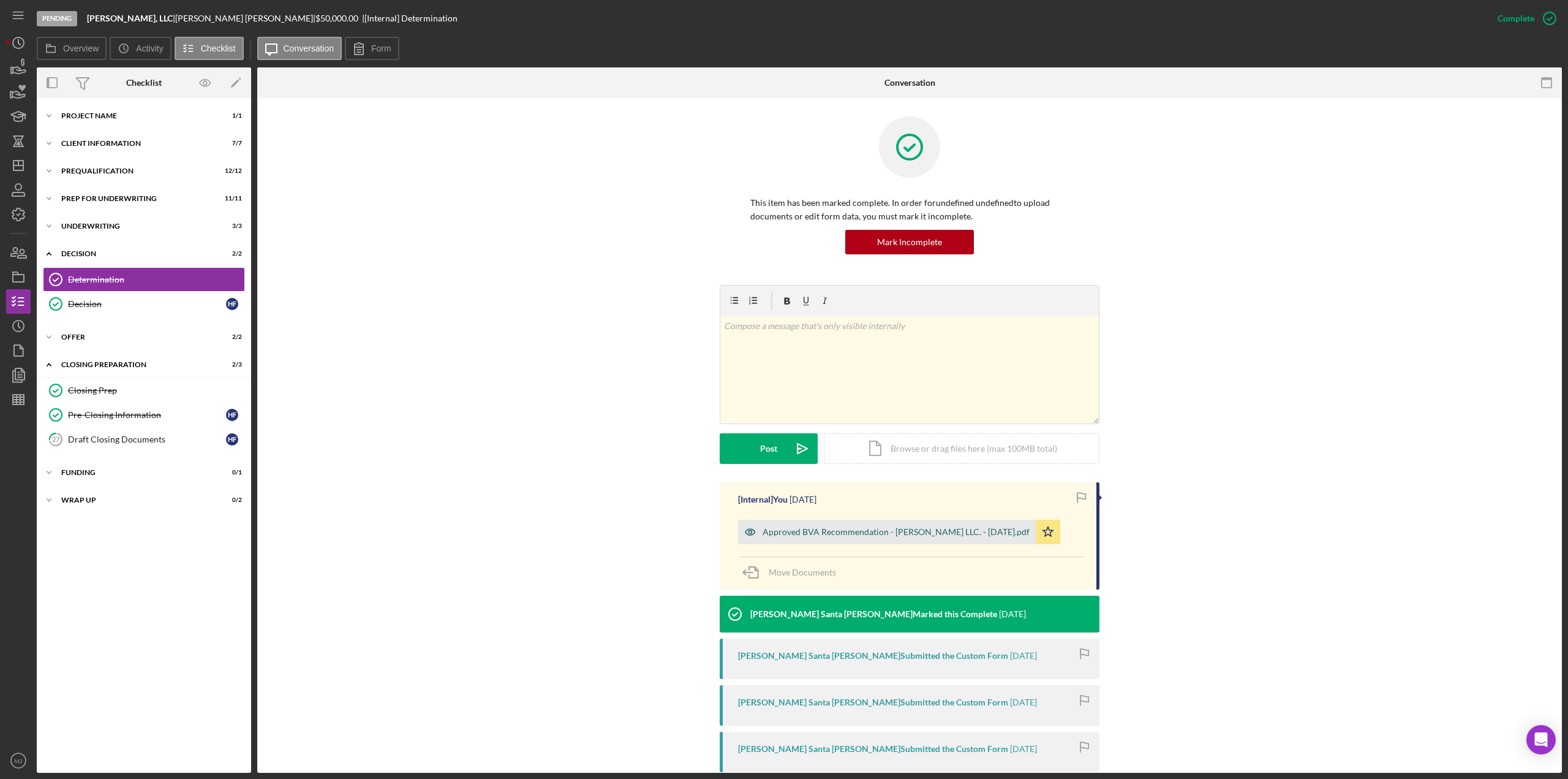
click at [805, 536] on div "Approved BVA Recommendation - [PERSON_NAME] LLC. - [DATE].pdf" at bounding box center [896, 532] width 267 height 10
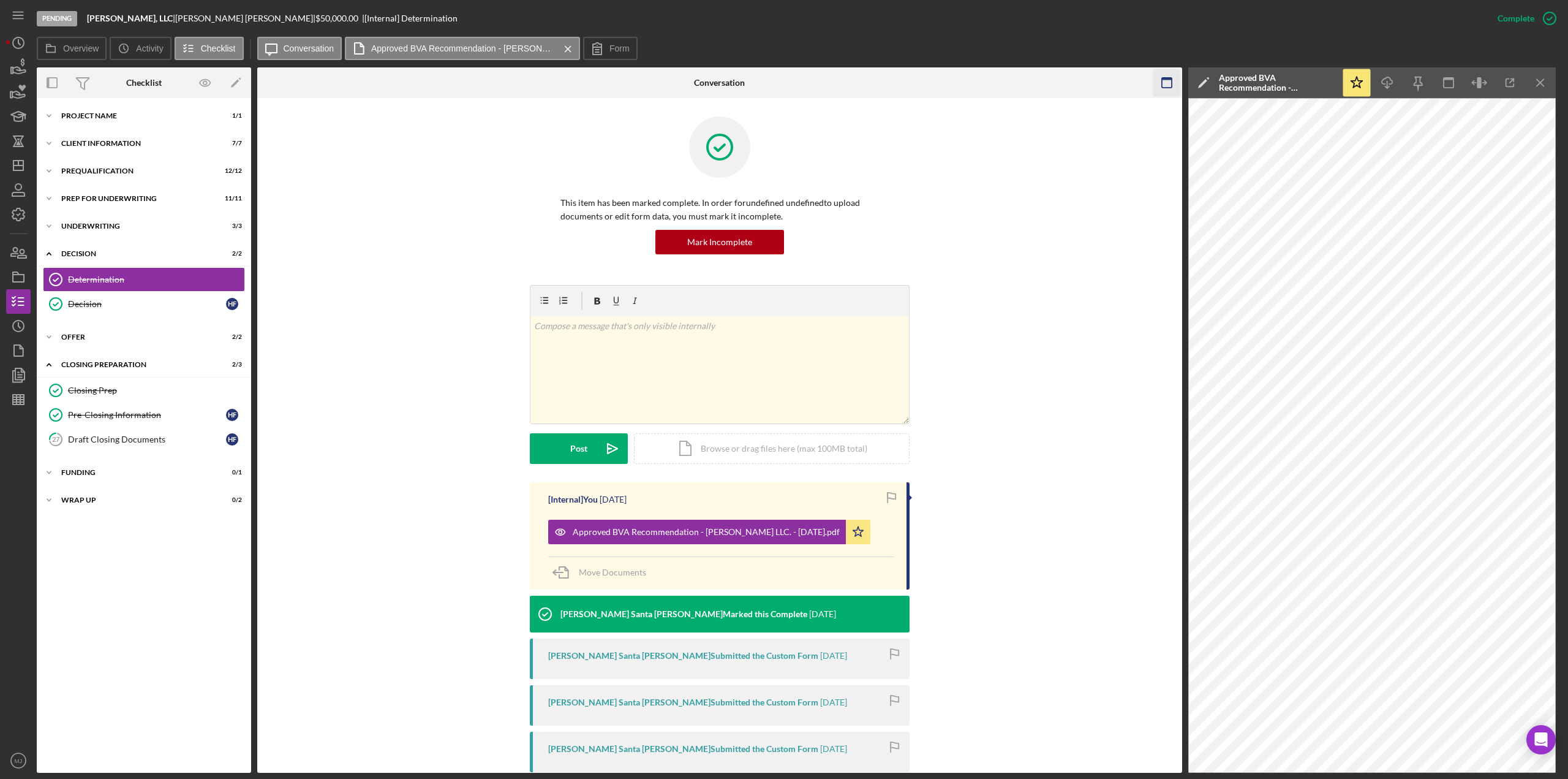
click at [1168, 82] on icon "button" at bounding box center [1166, 83] width 27 height 27
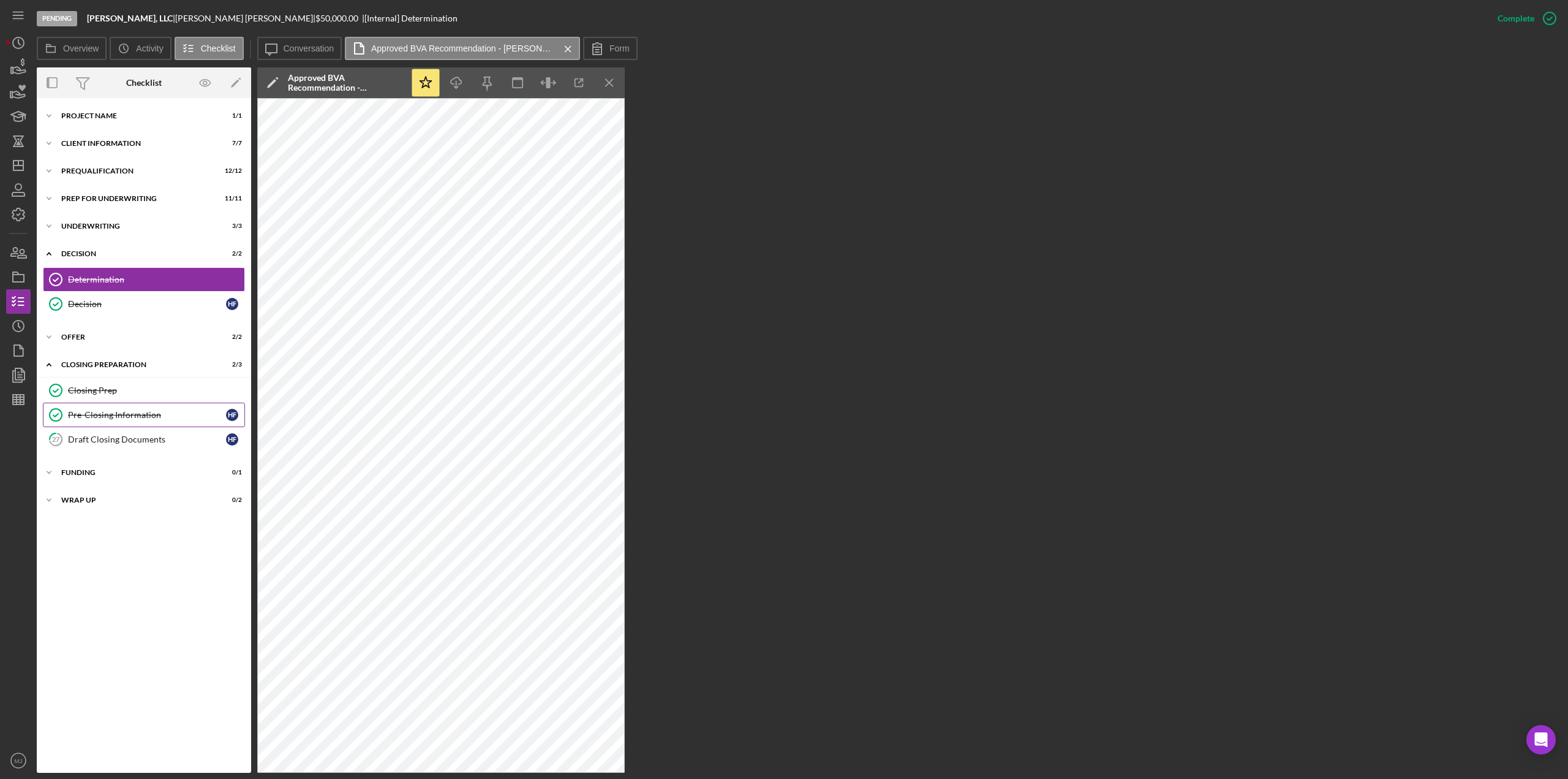
click at [125, 415] on div "Pre-Closing Information" at bounding box center [147, 414] width 158 height 10
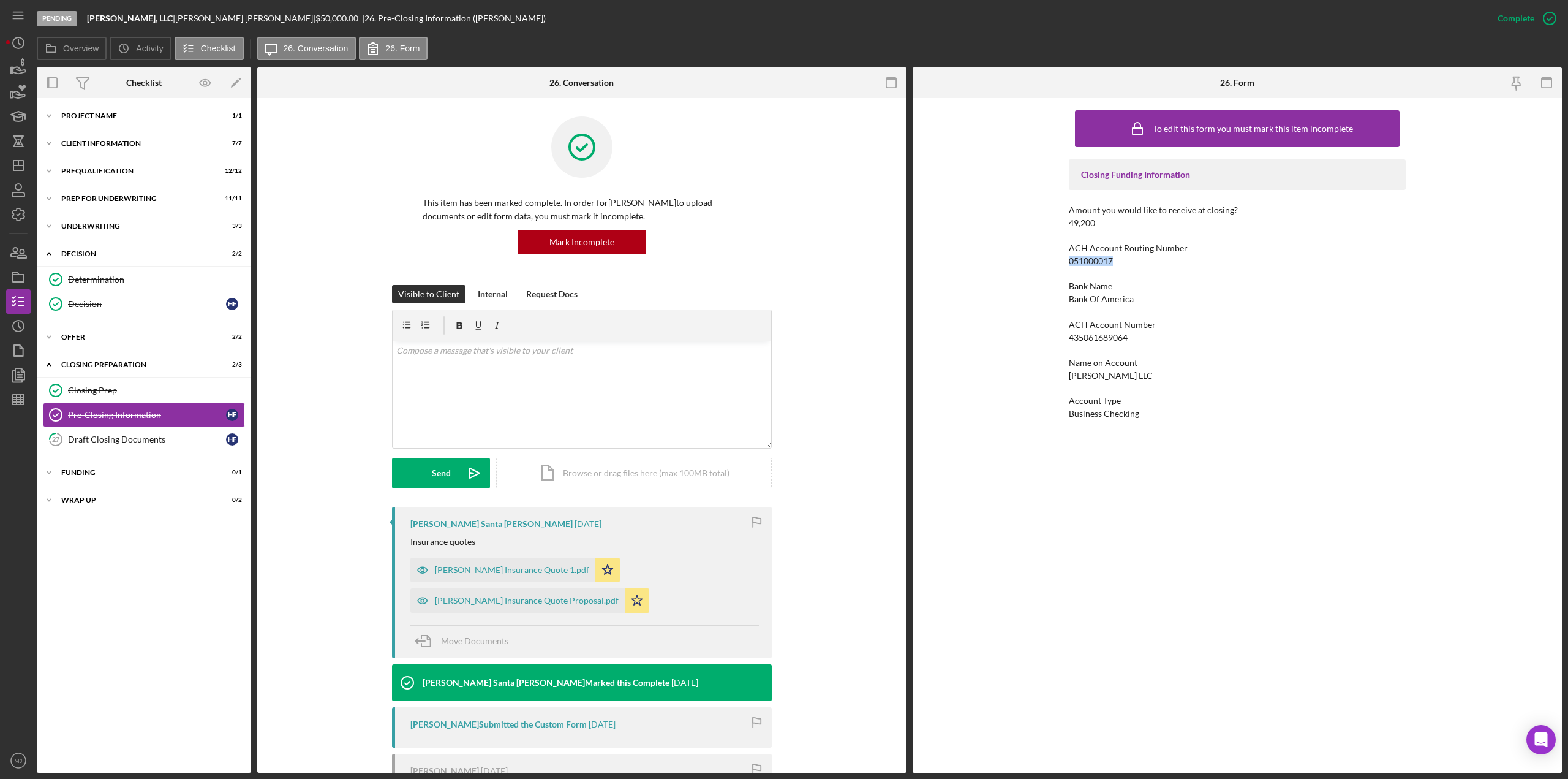
drag, startPoint x: 1122, startPoint y: 261, endPoint x: 1056, endPoint y: 261, distance: 66.0
click at [1056, 261] on div "To edit this form you must mark this item incomplete Closing Funding Informatio…" at bounding box center [1237, 436] width 649 height 674
copy div "051000017"
drag, startPoint x: 1132, startPoint y: 339, endPoint x: 1055, endPoint y: 339, distance: 77.0
click at [1055, 339] on div "To edit this form you must mark this item incomplete Closing Funding Informatio…" at bounding box center [1237, 436] width 649 height 674
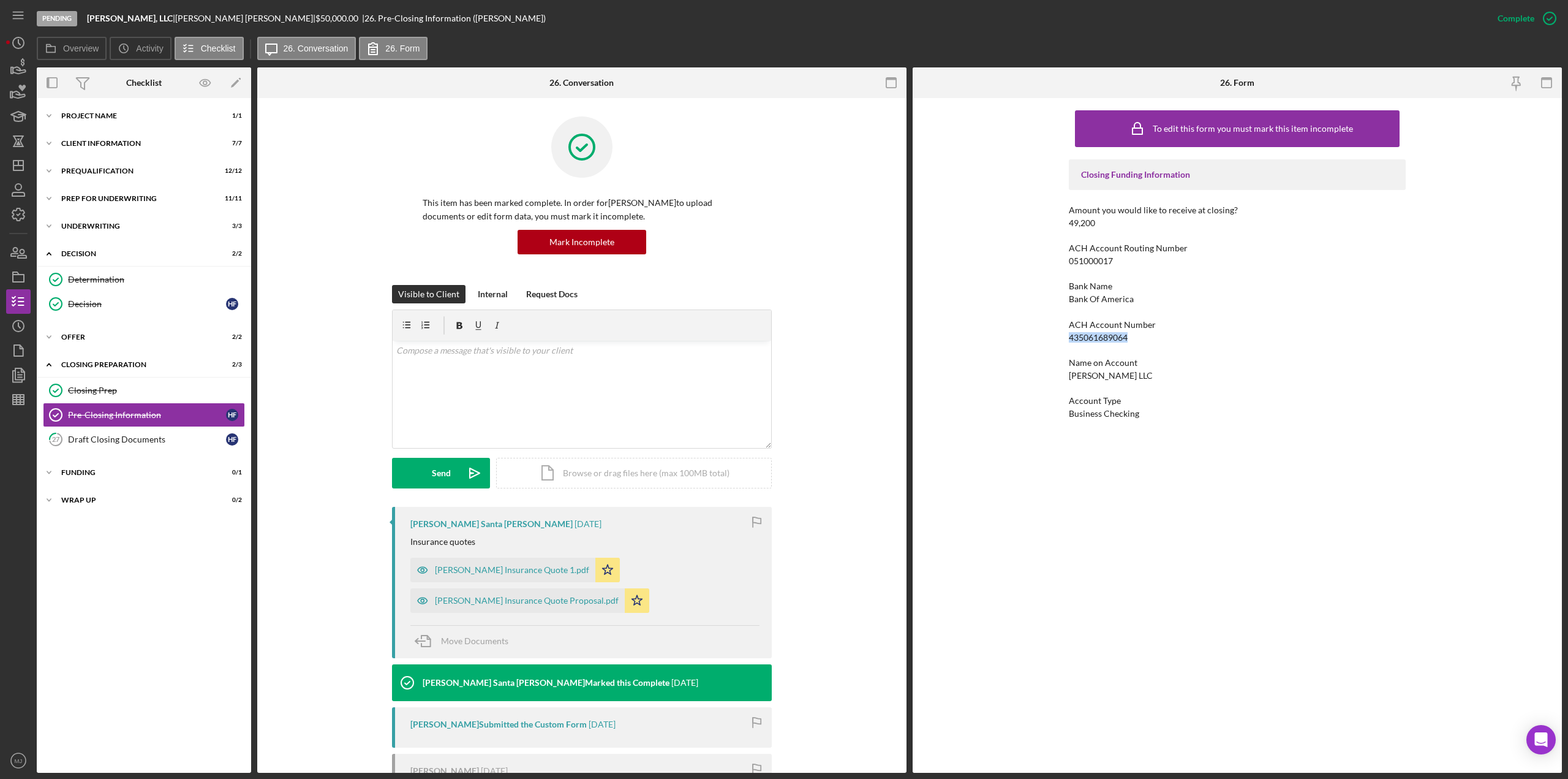
copy div "435061689064"
click at [82, 301] on div "Decision" at bounding box center [147, 304] width 158 height 10
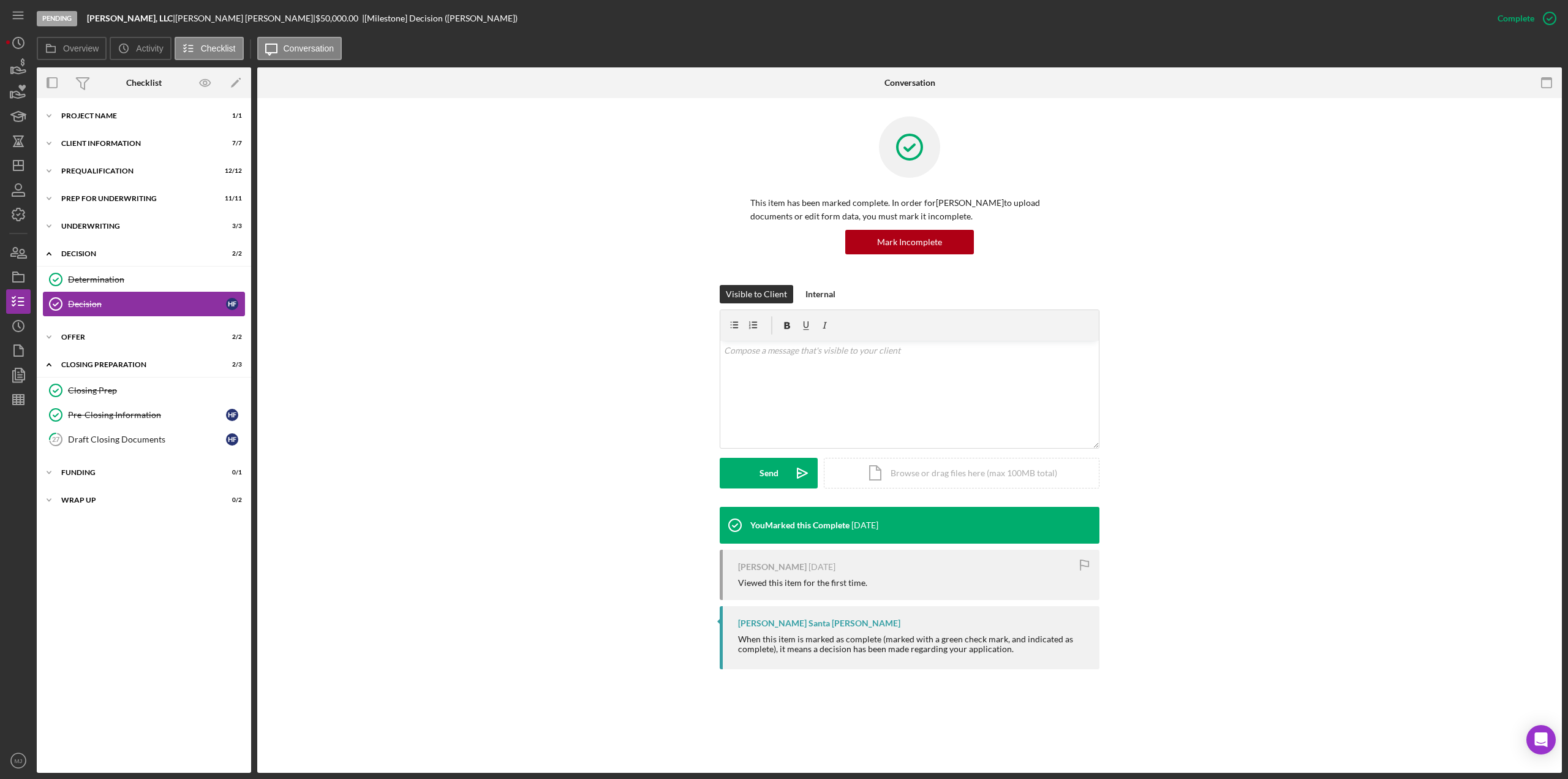
click at [54, 289] on icon "Decision" at bounding box center [55, 304] width 30 height 30
click at [69, 276] on div "Determination" at bounding box center [156, 279] width 176 height 10
